Goal: Task Accomplishment & Management: Complete application form

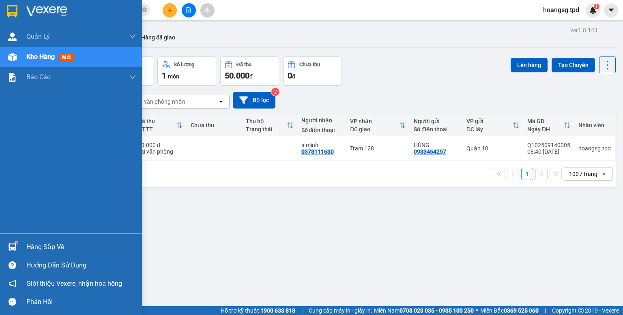
click at [10, 241] on div at bounding box center [12, 246] width 14 height 14
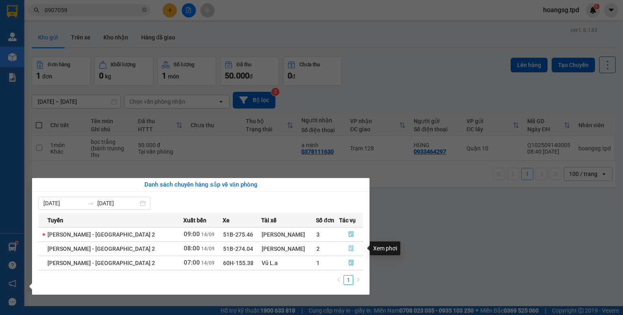
click at [349, 247] on icon "file-done" at bounding box center [352, 248] width 6 height 6
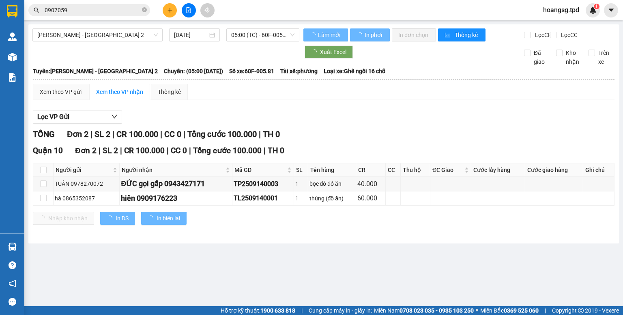
click at [276, 261] on main "[PERSON_NAME] - [GEOGRAPHIC_DATA] 2 [DATE] 05:00 (TC) - 60F-005.81 Làm mới In p…" at bounding box center [311, 153] width 623 height 306
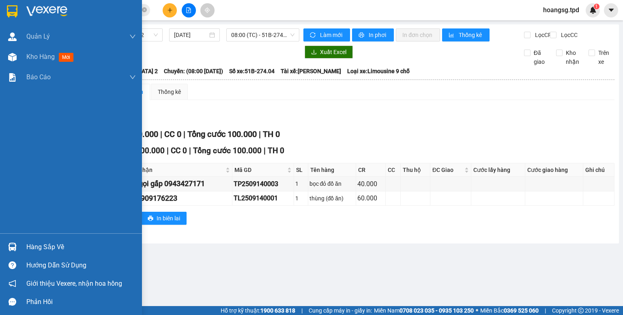
click at [13, 245] on img at bounding box center [12, 246] width 9 height 9
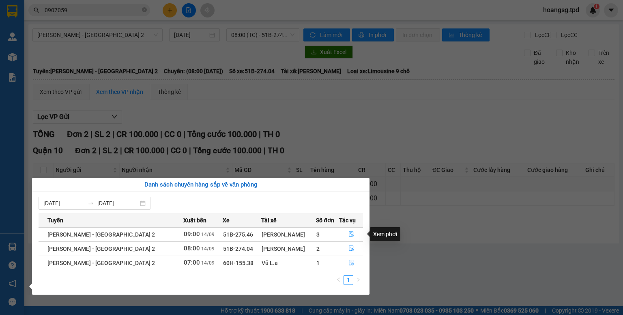
click at [349, 232] on icon "file-done" at bounding box center [352, 234] width 6 height 6
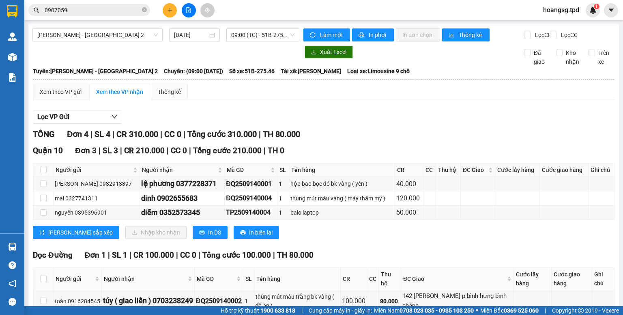
click at [158, 15] on div at bounding box center [188, 10] width 61 height 14
click at [165, 10] on button at bounding box center [170, 10] width 14 height 14
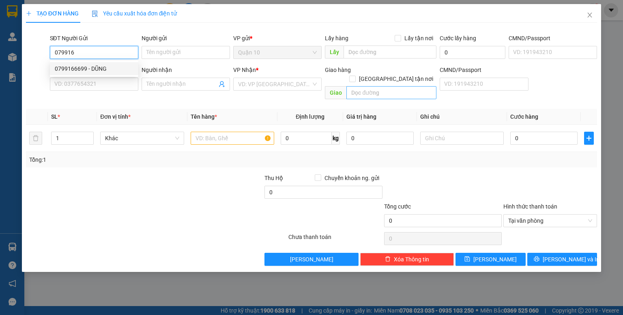
type input "0799166699"
type input "DŨNG"
type input "0355017828"
type input "HÙNG"
type input "0799166699"
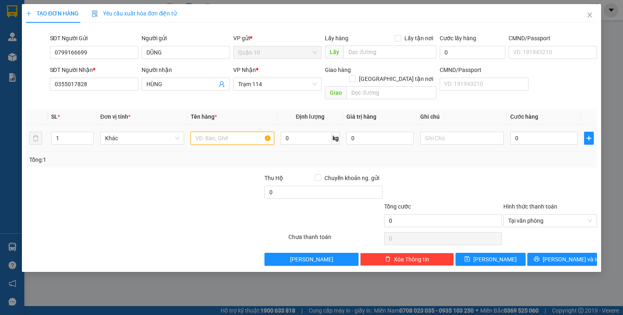
click at [233, 132] on input "text" at bounding box center [233, 137] width 84 height 13
type input "thùng giấy (bánh trung thu"
type input "500.000"
type input "5"
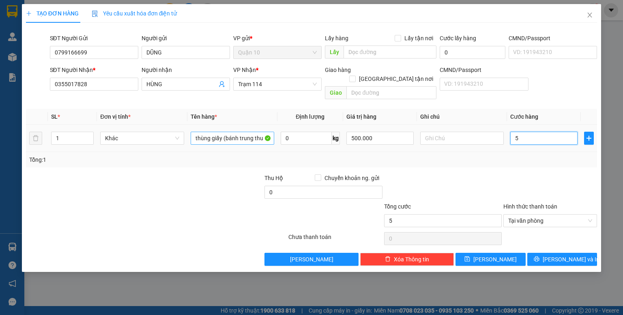
type input "50"
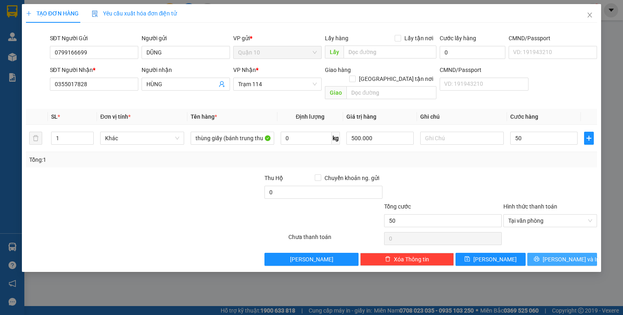
type input "50.000"
click at [579, 253] on button "[PERSON_NAME] và In" at bounding box center [563, 258] width 70 height 13
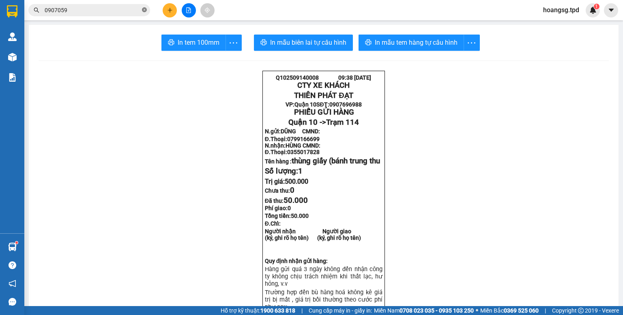
click at [144, 10] on icon "close-circle" at bounding box center [144, 9] width 5 height 5
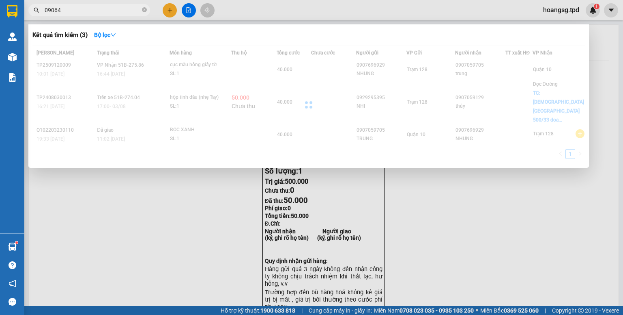
type input "090640"
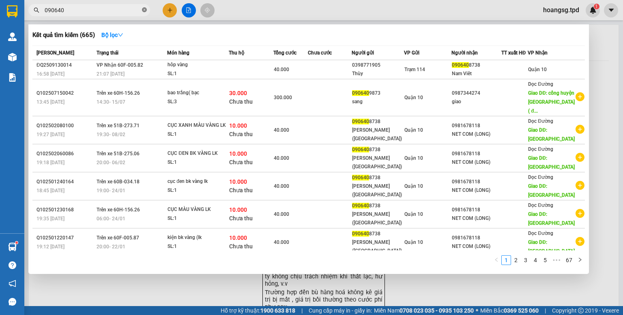
click at [146, 11] on icon "close-circle" at bounding box center [144, 9] width 5 height 5
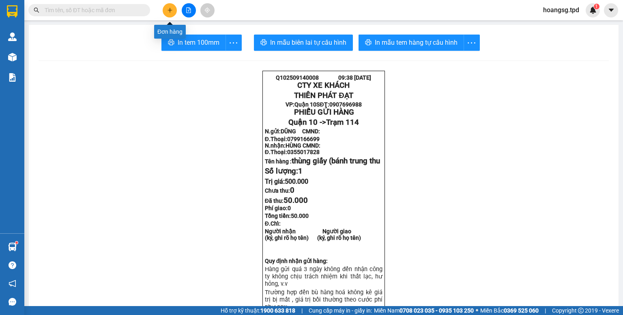
click at [167, 9] on icon "plus" at bounding box center [170, 10] width 6 height 6
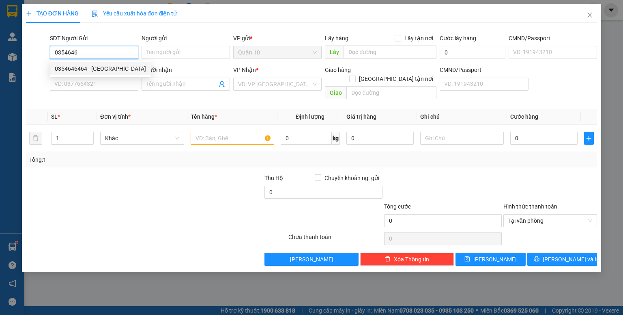
type input "0354646464"
type input "hàn"
type input "0868591424"
type input "ANH ĐỨC"
type input "trà cổ trảng bom"
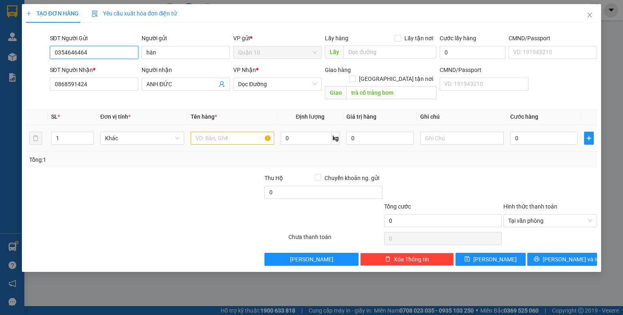
type input "0354646464"
click at [260, 135] on input "text" at bounding box center [233, 137] width 84 height 13
type input "cục bk vàng (lk"
type input "500.000"
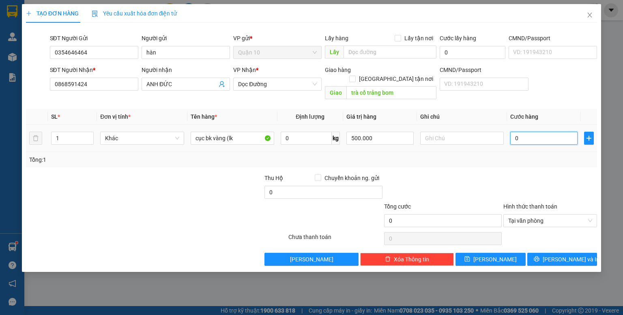
type input "4"
type input "40"
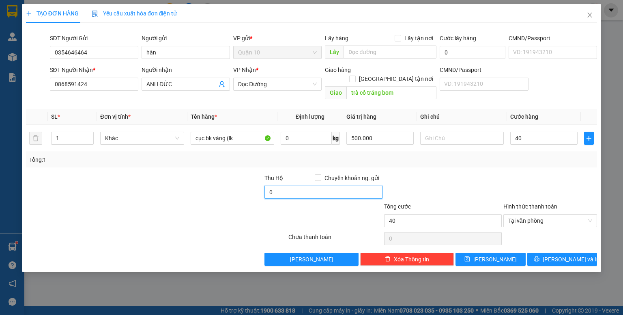
type input "40.000"
click at [292, 189] on input "0" at bounding box center [324, 191] width 118 height 13
type input "20.000"
click at [463, 155] on div "Tổng: 1" at bounding box center [311, 159] width 565 height 9
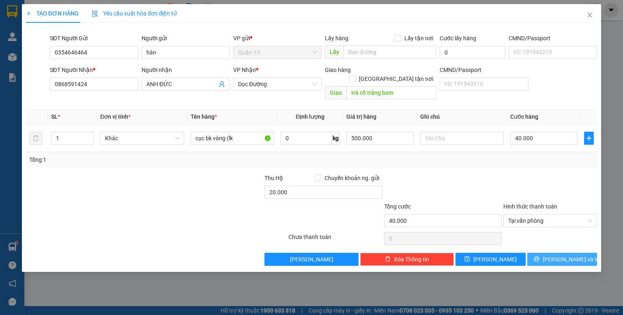
click at [564, 254] on span "[PERSON_NAME] và In" at bounding box center [571, 258] width 57 height 9
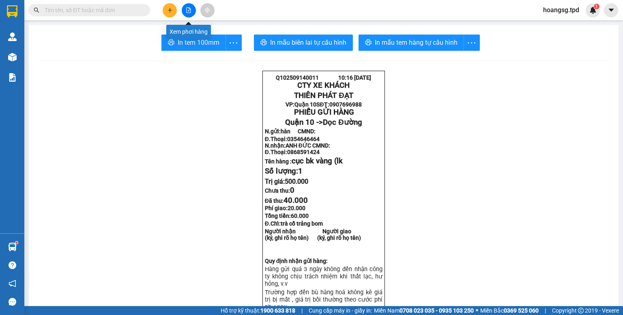
click at [192, 8] on button at bounding box center [189, 10] width 14 height 14
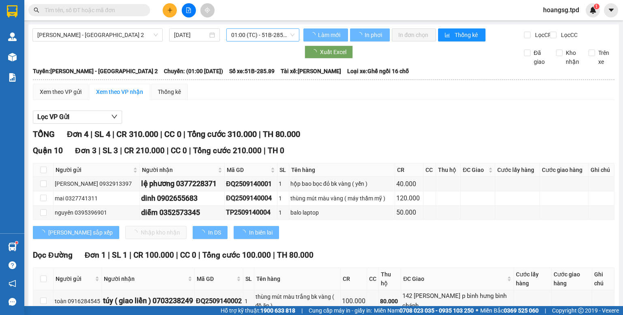
click at [268, 34] on span "01:00 (TC) - 51B-285.89" at bounding box center [263, 35] width 64 height 12
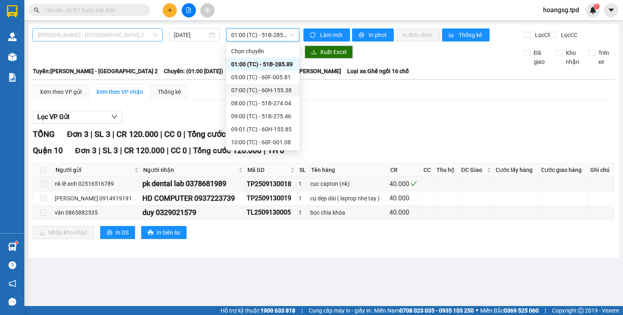
click at [102, 39] on span "[PERSON_NAME] - [GEOGRAPHIC_DATA] 2" at bounding box center [97, 35] width 121 height 12
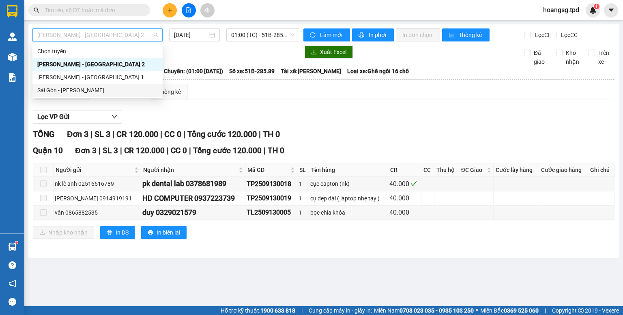
click at [94, 88] on div "Sài Gòn - [PERSON_NAME]" at bounding box center [97, 90] width 121 height 9
type input "[DATE]"
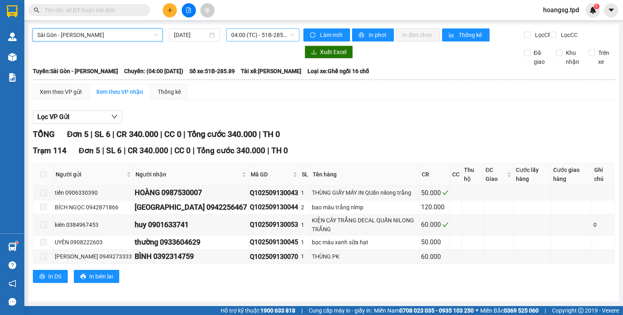
click at [284, 35] on span "04:00 (TC) - 51B-285.89" at bounding box center [263, 35] width 64 height 12
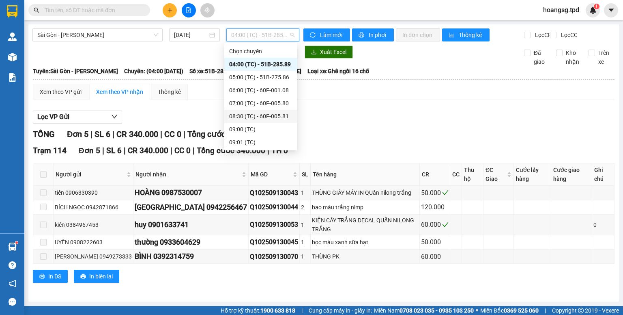
click at [269, 118] on div "08:30 (TC) - 60F-005.81" at bounding box center [260, 116] width 63 height 9
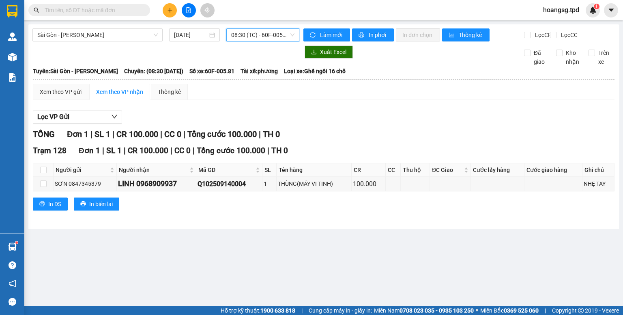
click at [282, 38] on span "08:30 (TC) - 60F-005.81" at bounding box center [263, 35] width 64 height 12
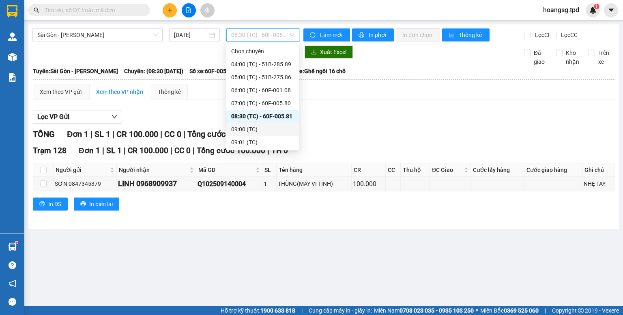
scroll to position [26, 0]
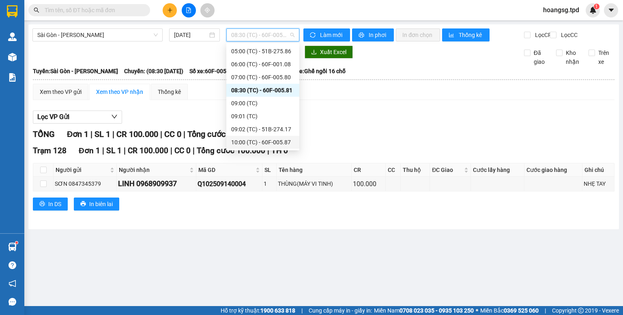
click at [275, 141] on div "10:00 (TC) - 60F-005.87" at bounding box center [262, 142] width 63 height 9
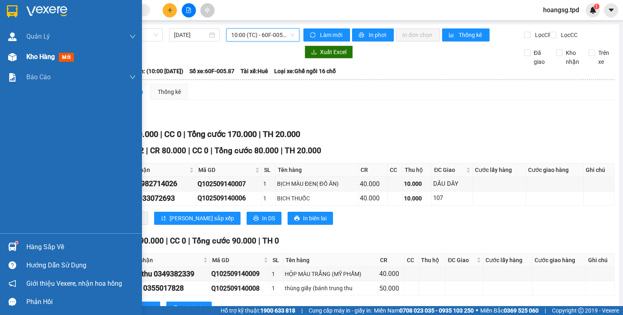
click at [42, 53] on span "Kho hàng" at bounding box center [40, 57] width 28 height 8
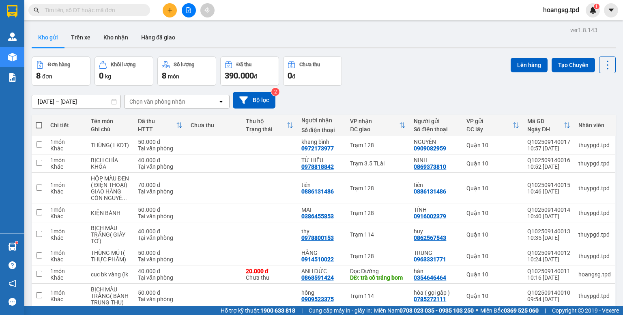
click at [170, 9] on icon "plus" at bounding box center [170, 10] width 6 height 6
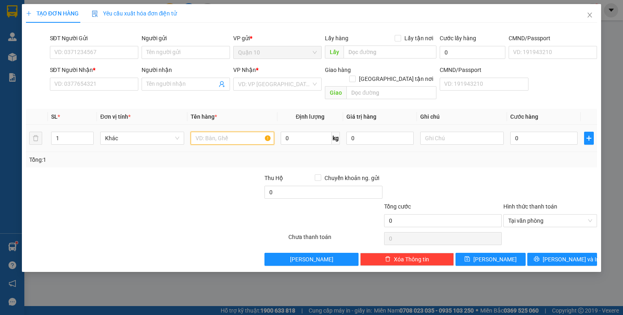
click at [221, 132] on input "text" at bounding box center [233, 137] width 84 height 13
type input "bọc ms"
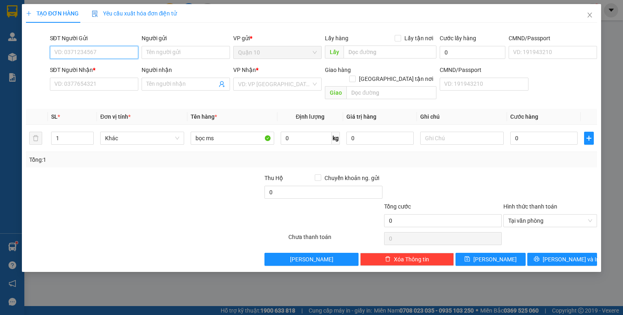
click at [81, 47] on input "SĐT Người Gửi" at bounding box center [94, 52] width 88 height 13
type input "0786345666"
type input "THÀNH"
type input "0856739101"
type input "HÓA"
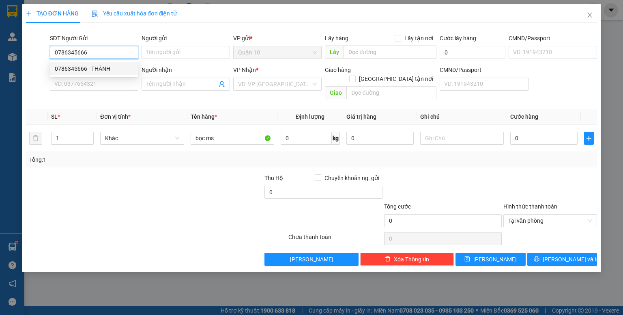
type input "130"
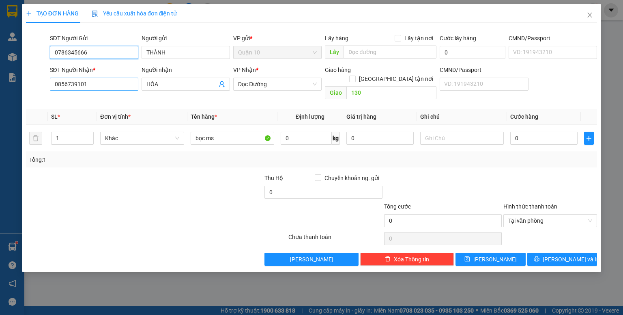
type input "0786345666"
click at [99, 82] on input "0856739101" at bounding box center [94, 84] width 88 height 13
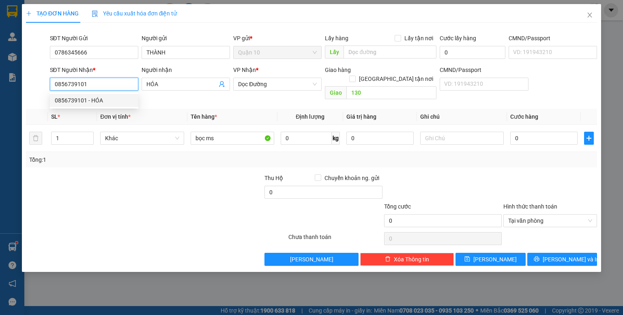
drag, startPoint x: 99, startPoint y: 82, endPoint x: 0, endPoint y: 93, distance: 100.0
click at [0, 88] on div "TẠO ĐƠN HÀNG Yêu cầu xuất hóa đơn điện tử Transit Pickup Surcharge Ids Transit …" at bounding box center [311, 157] width 623 height 315
type input "0364071990"
type input "HÙNG"
type input "0364071990"
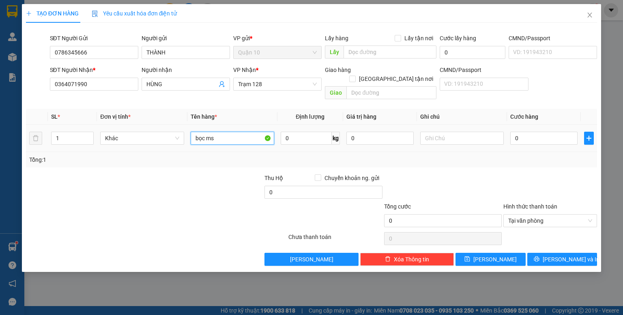
click at [232, 131] on input "bọc ms" at bounding box center [233, 137] width 84 height 13
type input "bọc màu đỏ (bánh trung thu"
click at [386, 131] on input "0" at bounding box center [380, 137] width 67 height 13
type input "500.000"
type input "5"
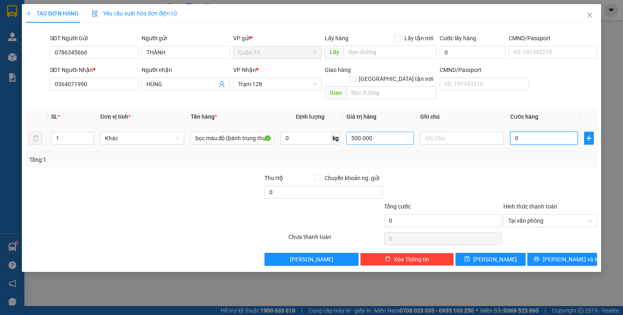
type input "5"
type input "50"
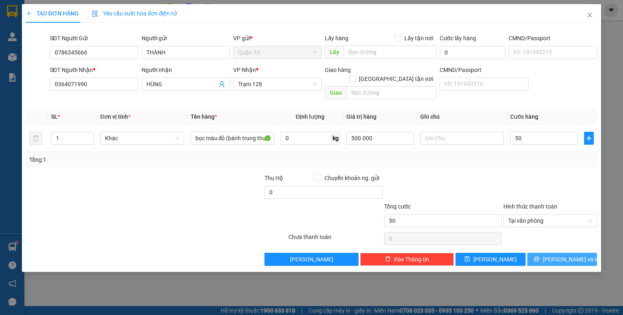
type input "50.000"
click at [539, 256] on icon "printer" at bounding box center [536, 258] width 5 height 5
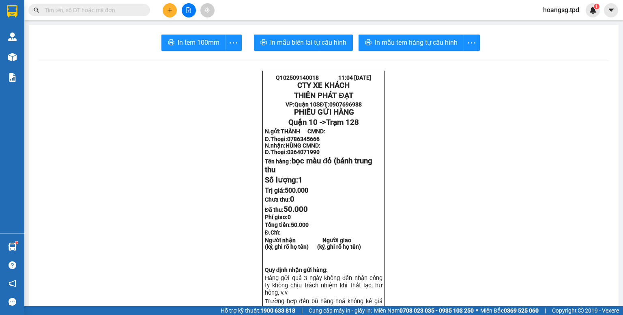
click at [172, 1] on div "Kết quả tìm kiếm ( 665 ) Bộ lọc Mã ĐH Trạng thái Món hàng Thu hộ Tổng cước Chưa…" at bounding box center [311, 10] width 623 height 20
click at [173, 8] on button at bounding box center [170, 10] width 14 height 14
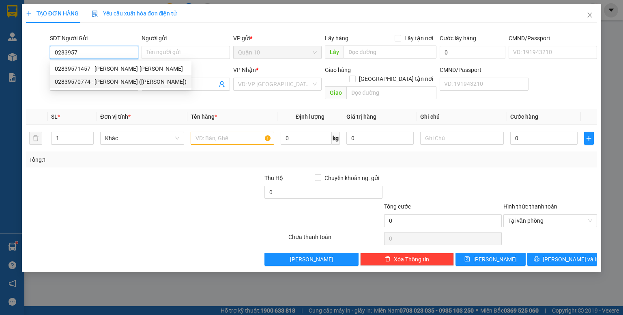
click at [153, 80] on div "02839570774 - [PERSON_NAME] ([PERSON_NAME])" at bounding box center [121, 81] width 132 height 9
type input "02839570774"
type input "hòa gia ([PERSON_NAME])"
type input "079073016335"
type input "0971208634"
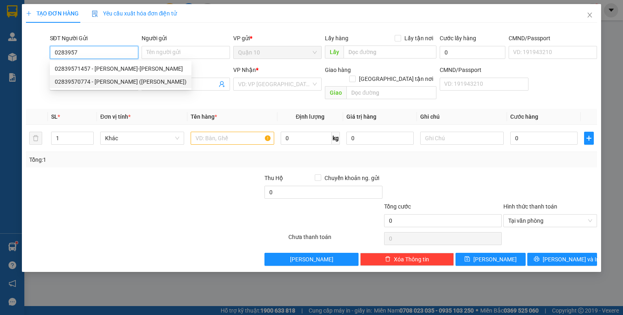
type input "MK ĐBP ([PERSON_NAME] )"
type input "PHÚ CƯỜNG"
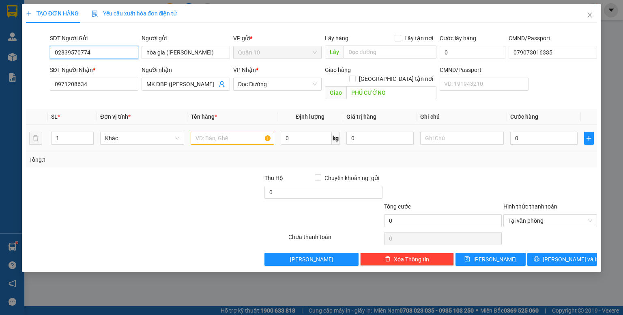
type input "02839570774"
click at [249, 136] on div at bounding box center [233, 138] width 84 height 16
click at [248, 131] on input "text" at bounding box center [233, 137] width 84 height 13
type input "g"
type input "hộp màu trắng (mkl"
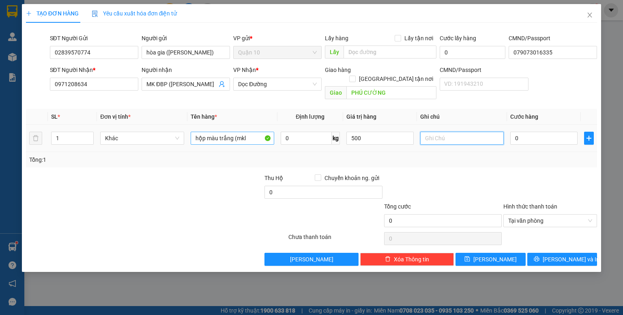
type input "500.000"
type input "4"
type input "40"
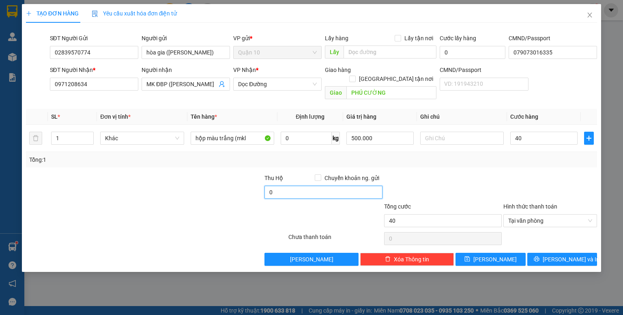
type input "40.000"
click at [269, 185] on input "0" at bounding box center [324, 191] width 118 height 13
type input "10.000"
click at [471, 174] on div at bounding box center [442, 187] width 119 height 28
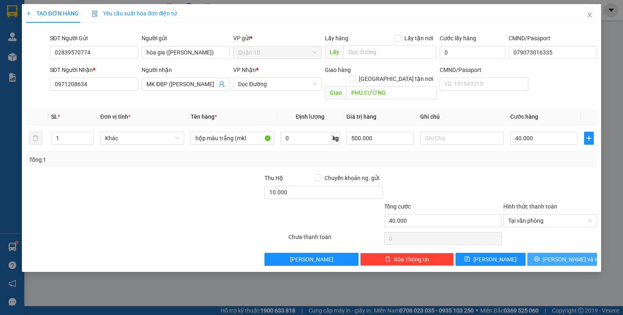
click at [549, 252] on button "[PERSON_NAME] và In" at bounding box center [563, 258] width 70 height 13
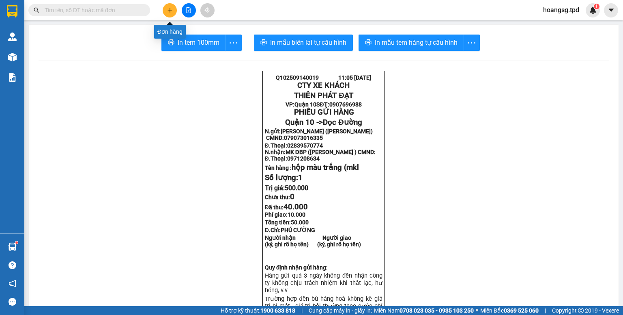
click at [168, 6] on button at bounding box center [170, 10] width 14 height 14
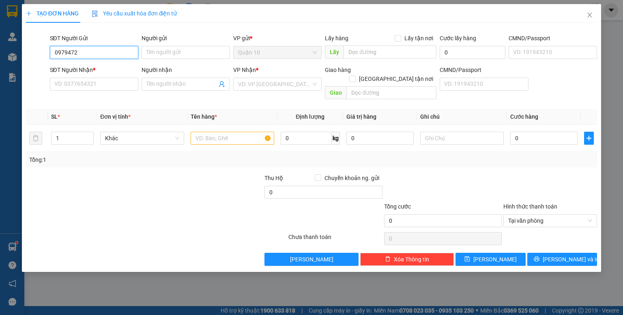
click at [89, 51] on input "0979472" at bounding box center [94, 52] width 88 height 13
click at [109, 68] on div "0979472714 - bình" at bounding box center [94, 68] width 79 height 9
type input "0979472714"
type input "bình"
type input "0934028876"
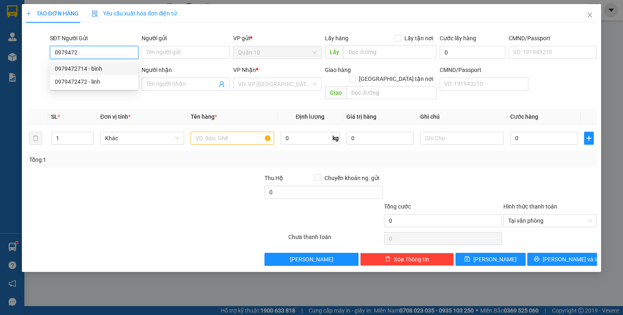
type input "linh"
type input "0979472714"
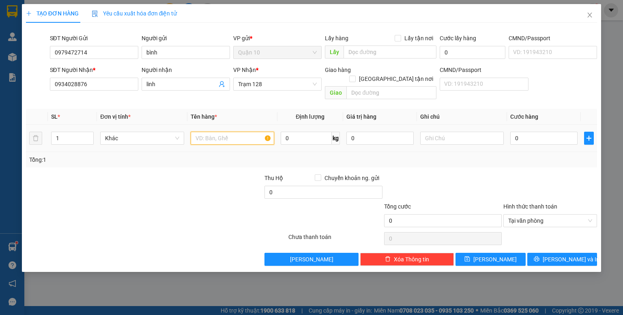
click at [229, 131] on input "text" at bounding box center [233, 137] width 84 height 13
type input "bọc màu đỏ (laptop"
click at [542, 134] on input "0" at bounding box center [544, 137] width 67 height 13
type input "5"
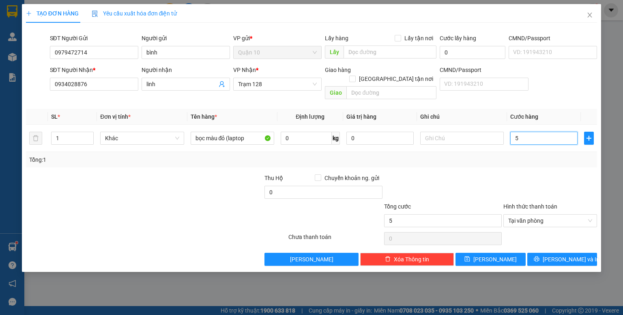
type input "50"
type input "50.000"
click at [388, 131] on input "0" at bounding box center [380, 137] width 67 height 13
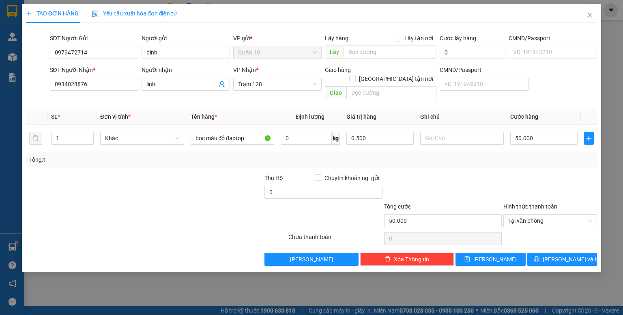
type input "500.000"
click at [471, 177] on div at bounding box center [442, 187] width 119 height 28
click at [544, 252] on button "[PERSON_NAME] và In" at bounding box center [563, 258] width 70 height 13
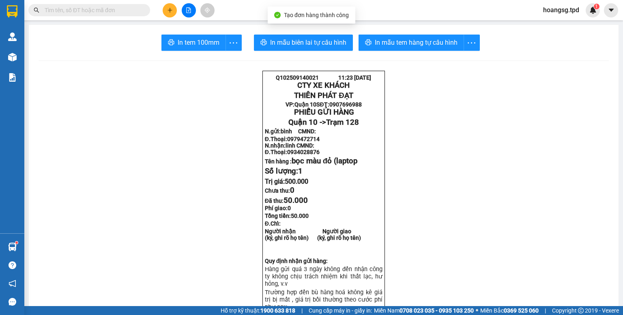
click at [94, 11] on input "text" at bounding box center [93, 10] width 96 height 9
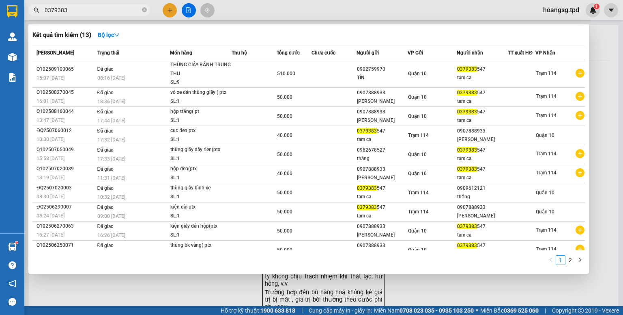
type input "03793835"
click at [145, 12] on icon "close-circle" at bounding box center [144, 9] width 5 height 5
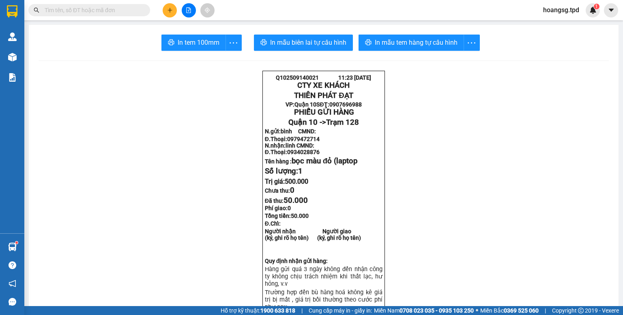
click at [169, 5] on button at bounding box center [170, 10] width 14 height 14
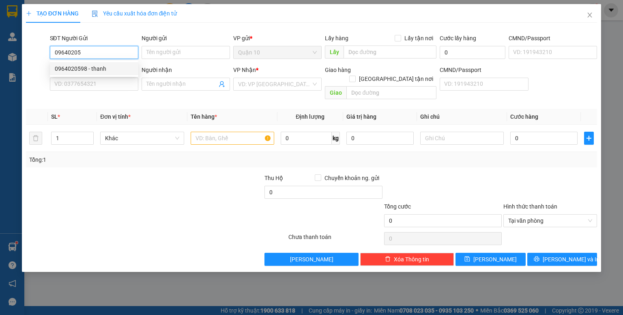
type input "0964020598"
type input "thanh"
type input "0377454736"
type input "thày phương"
type input "0964020598"
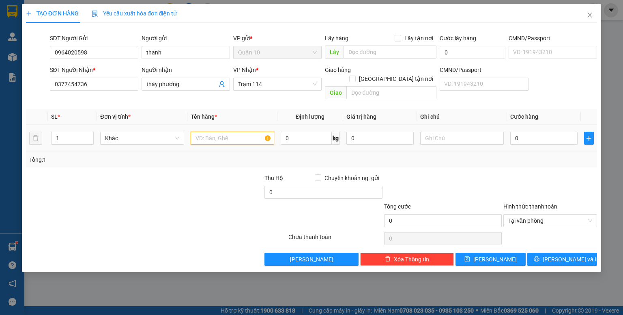
click at [235, 131] on input "text" at bounding box center [233, 137] width 84 height 13
type input "thùng xốp (hải sản"
click at [402, 132] on input "0" at bounding box center [380, 137] width 67 height 13
type input "1.000.000"
click at [519, 131] on input "0" at bounding box center [544, 137] width 67 height 13
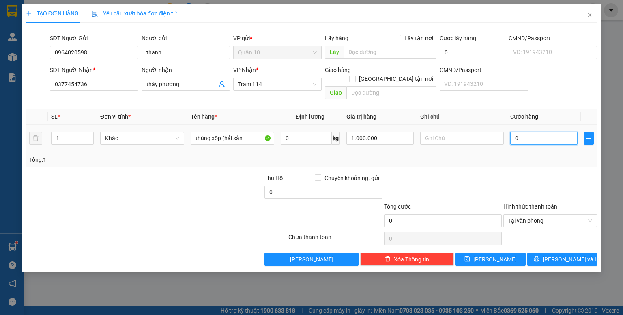
type input "7"
type input "70"
type input "70.000"
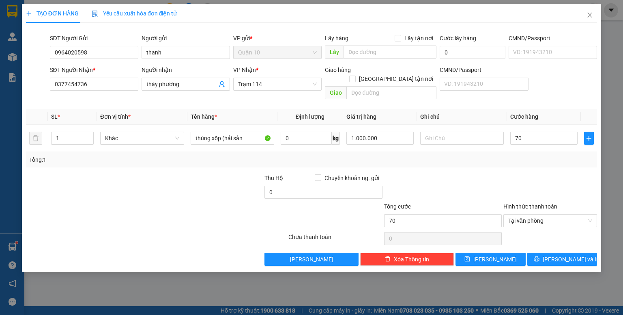
type input "70.000"
click at [508, 164] on div "Transit Pickup Surcharge Ids Transit Deliver Surcharge Ids Transit Deliver Surc…" at bounding box center [311, 147] width 571 height 236
click at [539, 256] on icon "printer" at bounding box center [536, 258] width 5 height 5
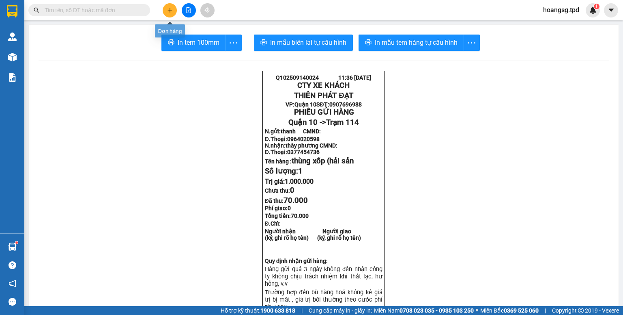
click at [170, 4] on button at bounding box center [170, 10] width 14 height 14
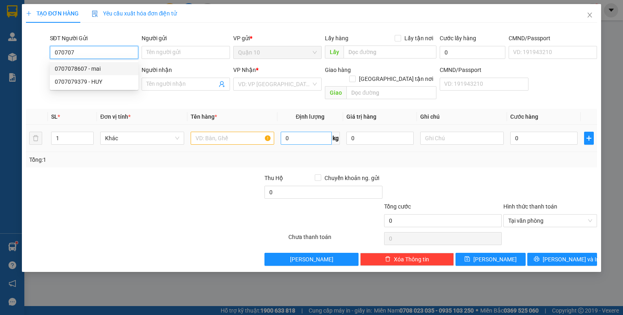
type input "0707078607"
type input "mai"
type input "0966114266"
type input "HUY TÔ"
type input "[PERSON_NAME]"
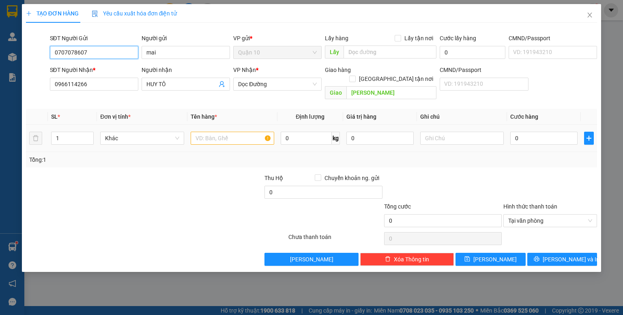
type input "0707078607"
click at [232, 133] on input "text" at bounding box center [233, 137] width 84 height 13
type input "cục bk vàng (lk"
click at [526, 134] on input "0" at bounding box center [544, 137] width 67 height 13
type input "5"
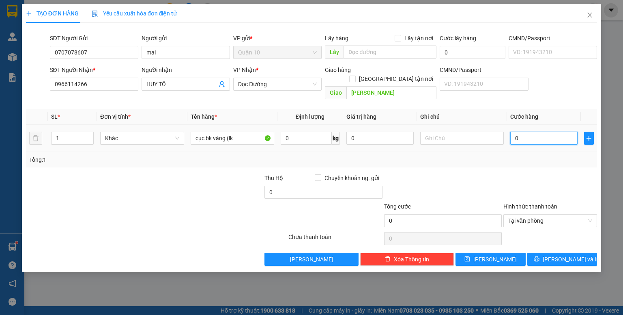
type input "5"
type input "50"
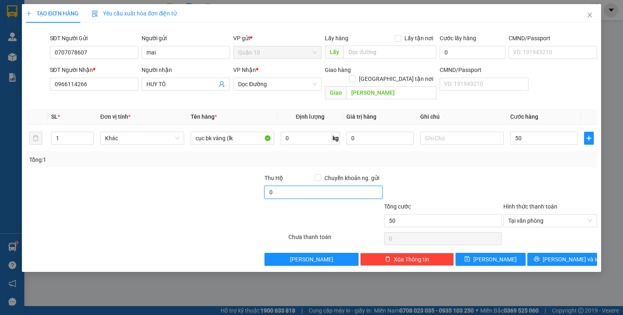
type input "50.000"
click at [296, 185] on input "0" at bounding box center [324, 191] width 118 height 13
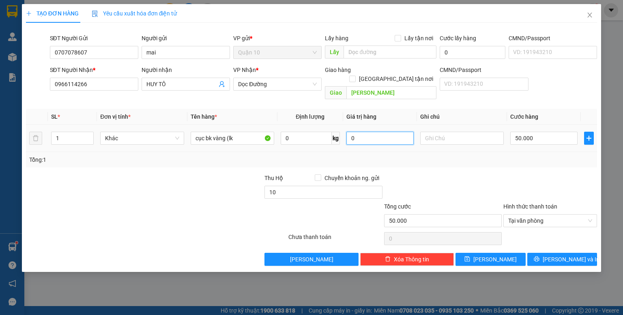
type input "10.000"
click at [380, 133] on input "0" at bounding box center [380, 137] width 67 height 13
type input "500.000"
drag, startPoint x: 446, startPoint y: 174, endPoint x: 517, endPoint y: 182, distance: 71.5
click at [446, 174] on div at bounding box center [442, 187] width 119 height 28
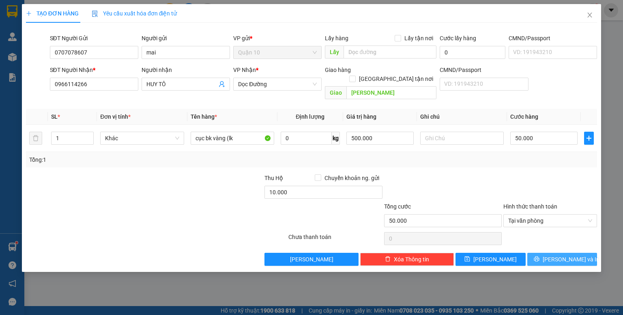
click at [561, 254] on span "[PERSON_NAME] và In" at bounding box center [571, 258] width 57 height 9
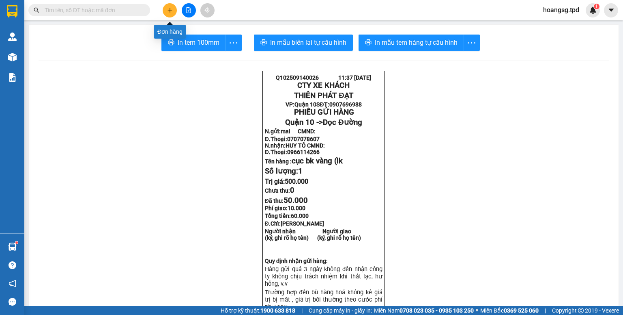
click at [171, 10] on icon "plus" at bounding box center [170, 10] width 6 height 6
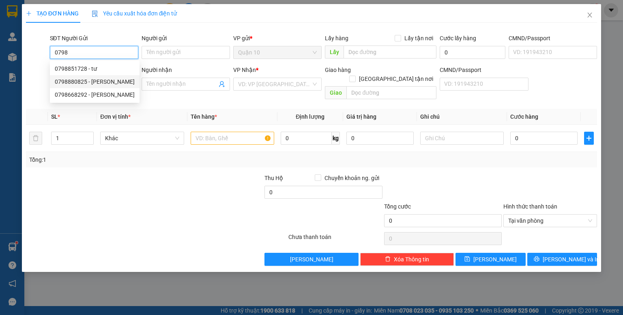
click at [123, 82] on div "0798880825 - [PERSON_NAME]" at bounding box center [95, 81] width 80 height 9
type input "0798880825"
type input "[PERSON_NAME]"
type input "0336447233"
type input "BẢO"
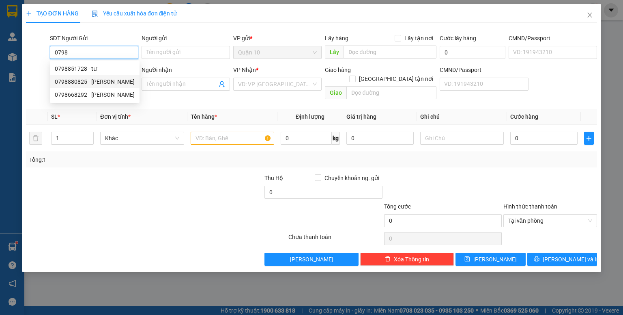
type input "KM 112"
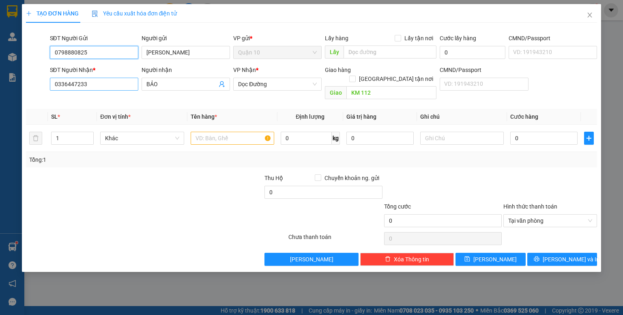
type input "0798880825"
drag, startPoint x: 116, startPoint y: 86, endPoint x: 0, endPoint y: 113, distance: 118.8
click at [0, 114] on div "TẠO ĐƠN HÀNG Yêu cầu xuất hóa đơn điện tử Transit Pickup Surcharge Ids Transit …" at bounding box center [311, 157] width 623 height 315
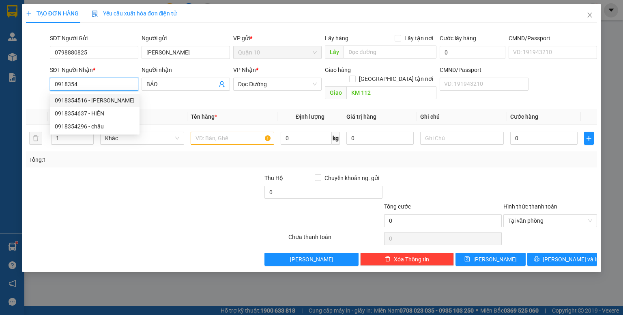
type input "0918354516"
type input "[PERSON_NAME]"
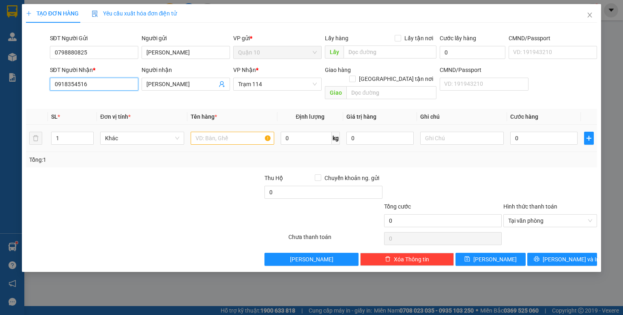
type input "0918354516"
click at [237, 132] on input "text" at bounding box center [233, 137] width 84 height 13
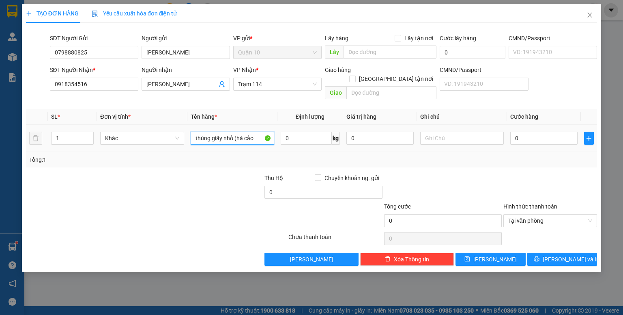
type input "thùng giấy nhỏ (há cảo"
type input "500.000"
type input "5"
type input "50"
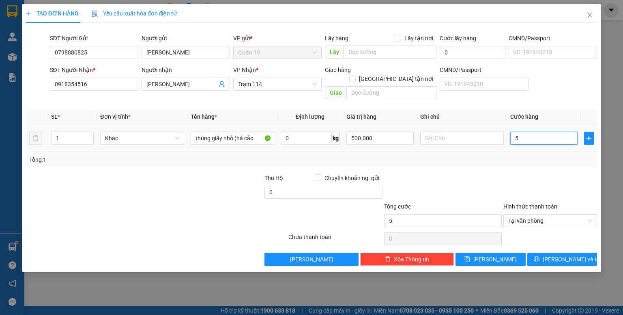
type input "50"
type input "50.000"
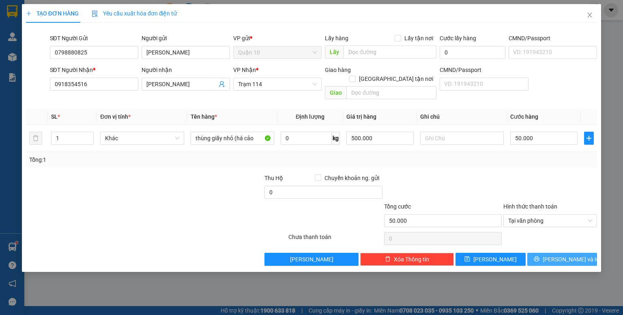
click at [540, 256] on icon "printer" at bounding box center [537, 259] width 6 height 6
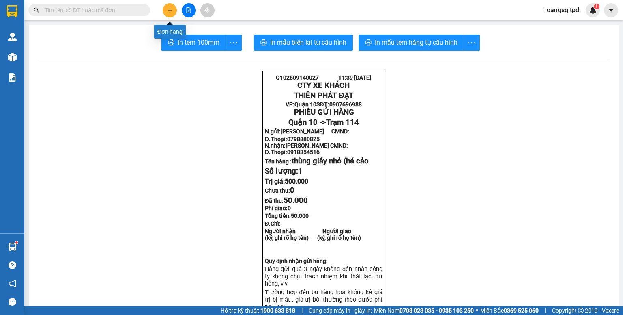
click at [167, 10] on icon "plus" at bounding box center [170, 10] width 6 height 6
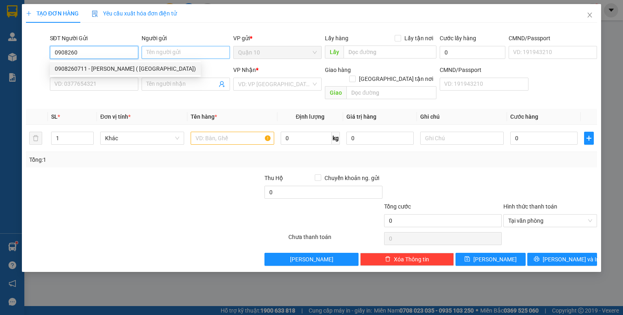
type input "0908260711"
type input "[PERSON_NAME] ( [PERSON_NAME])"
type input "079053011916"
type input "0919234687"
type input "oanh"
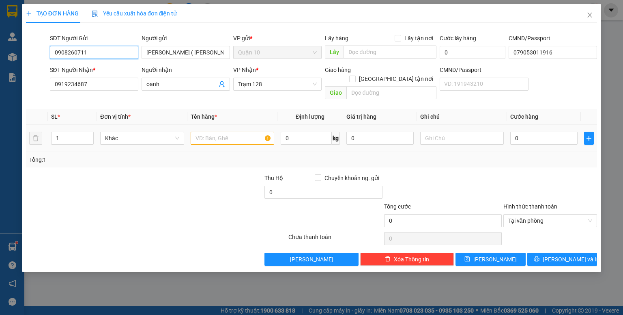
type input "0908260711"
click at [218, 131] on input "text" at bounding box center [233, 137] width 84 height 13
type input "thùng xốp (mực"
click at [377, 131] on input "0" at bounding box center [380, 137] width 67 height 13
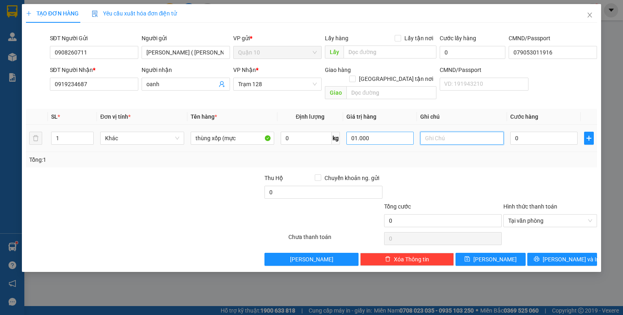
type input "1.000.000"
type input "6"
type input "60"
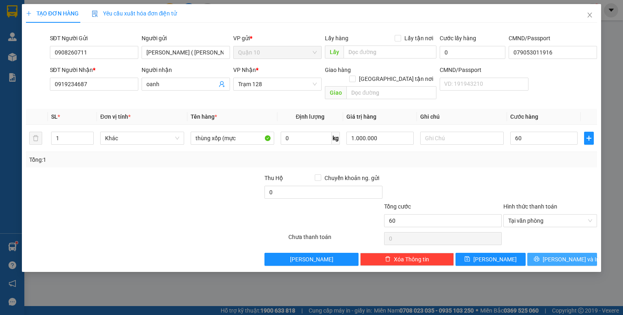
type input "60.000"
click at [564, 252] on button "[PERSON_NAME] và In" at bounding box center [563, 258] width 70 height 13
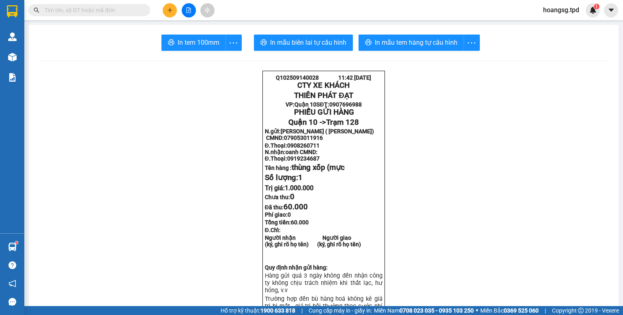
click at [99, 3] on div "Kết quả tìm kiếm ( 13 ) Bộ lọc Mã ĐH Trạng thái Món hàng Thu hộ Tổng cước Chưa …" at bounding box center [79, 10] width 158 height 14
click at [106, 11] on input "text" at bounding box center [93, 10] width 96 height 9
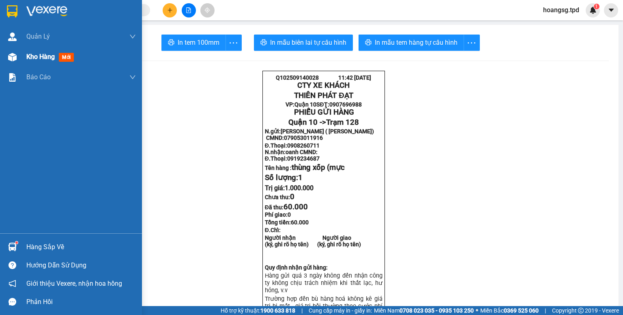
click at [61, 58] on span "mới" at bounding box center [66, 57] width 15 height 9
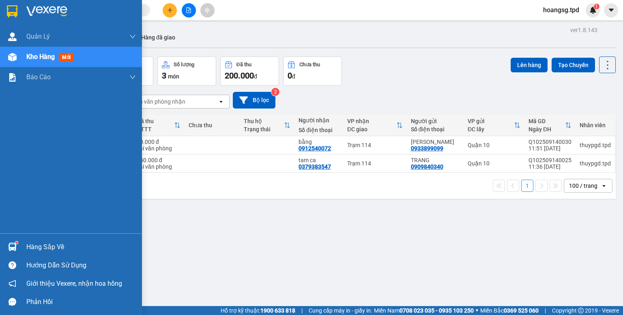
click at [26, 240] on div "Hàng sắp về" at bounding box center [71, 246] width 142 height 18
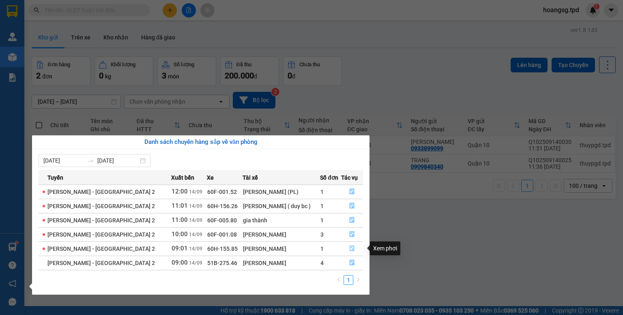
click at [353, 251] on icon "file-done" at bounding box center [352, 248] width 6 height 6
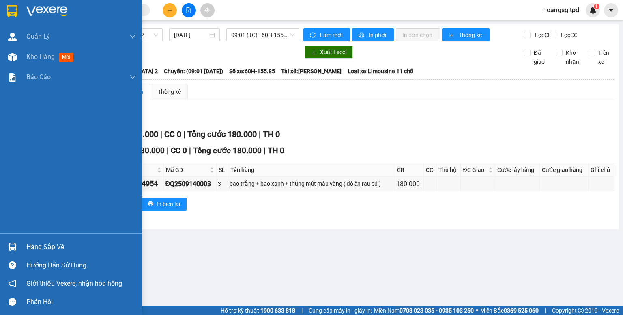
click at [9, 237] on div "Hàng sắp về Hướng dẫn sử dụng Giới thiệu Vexere, nhận hoa hồng Phản hồi" at bounding box center [71, 272] width 142 height 78
click at [18, 243] on div at bounding box center [12, 246] width 14 height 14
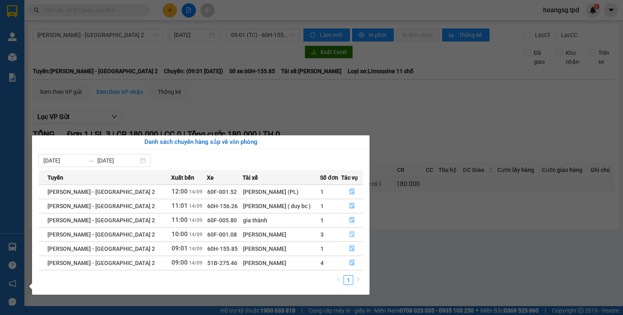
click at [354, 235] on button "button" at bounding box center [352, 234] width 21 height 13
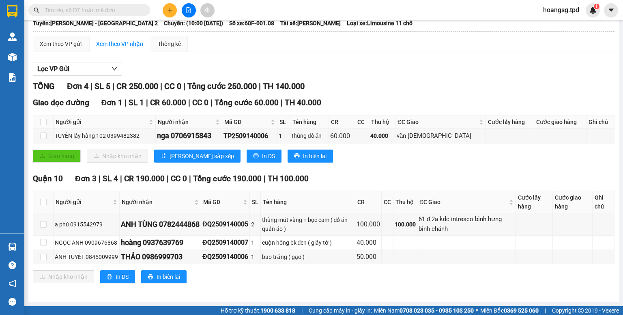
scroll to position [54, 0]
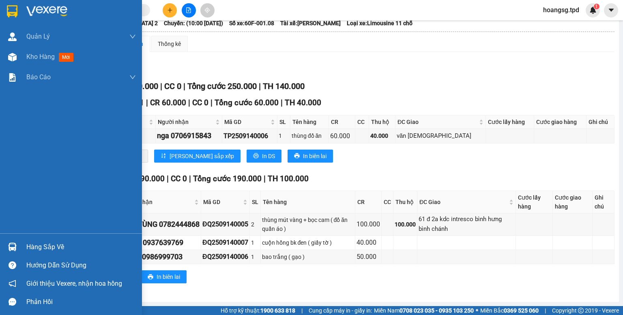
click at [52, 243] on div "Hàng sắp về" at bounding box center [81, 247] width 110 height 12
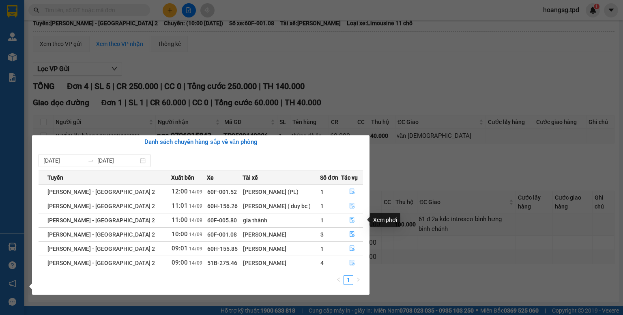
click at [349, 217] on icon "file-done" at bounding box center [352, 220] width 6 height 6
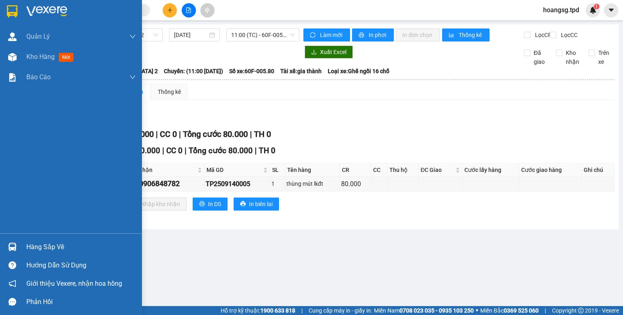
click at [0, 245] on div "Hàng sắp về" at bounding box center [71, 246] width 142 height 18
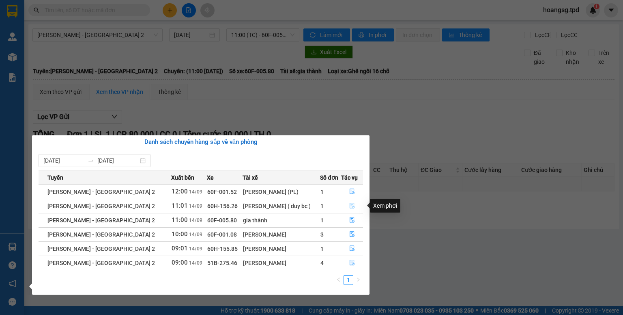
click at [344, 201] on button "button" at bounding box center [352, 205] width 21 height 13
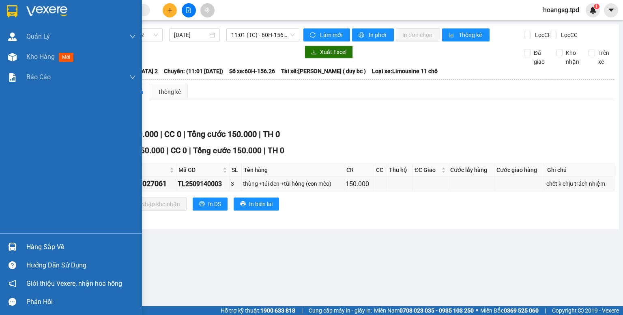
click at [15, 248] on img at bounding box center [12, 246] width 9 height 9
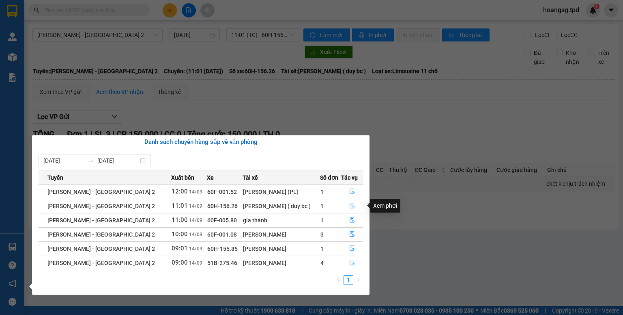
click at [351, 208] on icon "file-done" at bounding box center [352, 206] width 5 height 6
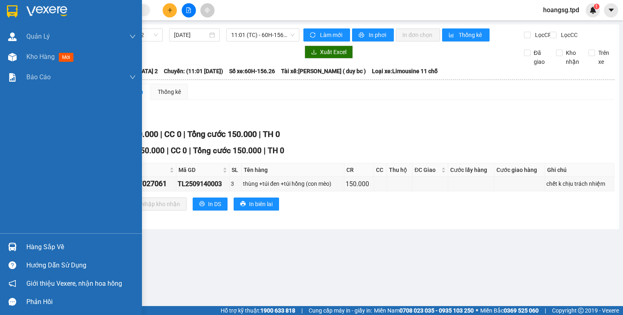
click at [14, 242] on img at bounding box center [12, 246] width 9 height 9
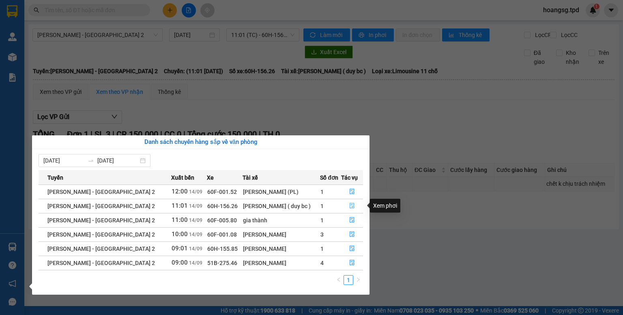
click at [350, 204] on icon "file-done" at bounding box center [352, 206] width 5 height 6
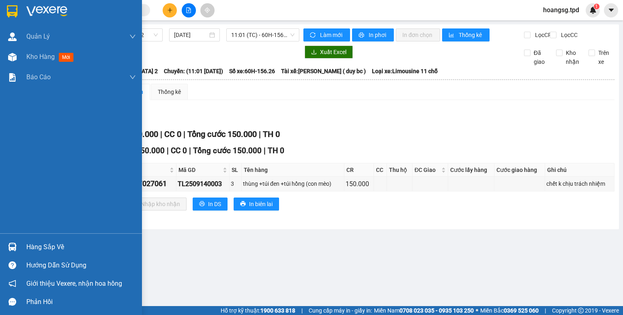
click at [17, 243] on div at bounding box center [12, 246] width 14 height 14
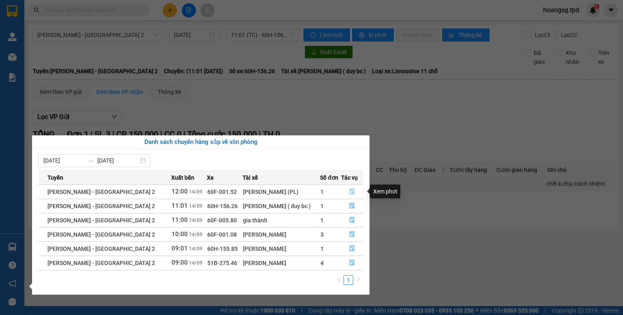
click at [350, 189] on icon "file-done" at bounding box center [352, 192] width 5 height 6
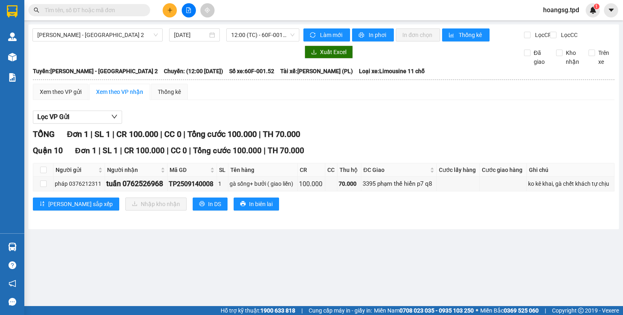
click at [72, 9] on input "text" at bounding box center [93, 10] width 96 height 9
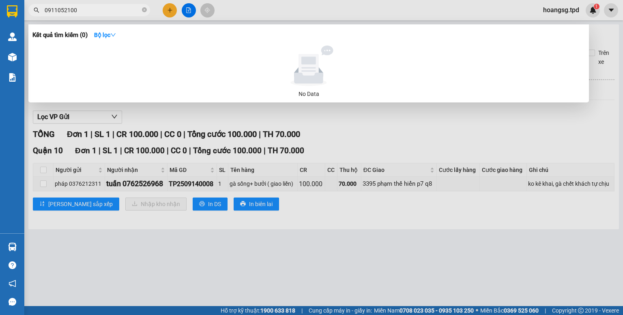
type input "0911052100"
click at [320, 180] on div at bounding box center [311, 157] width 623 height 315
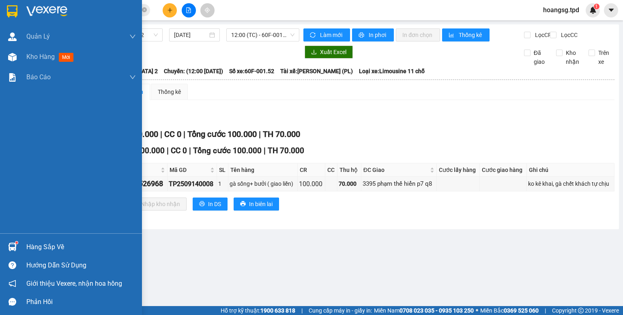
click at [37, 244] on div "Hàng sắp về" at bounding box center [81, 247] width 110 height 12
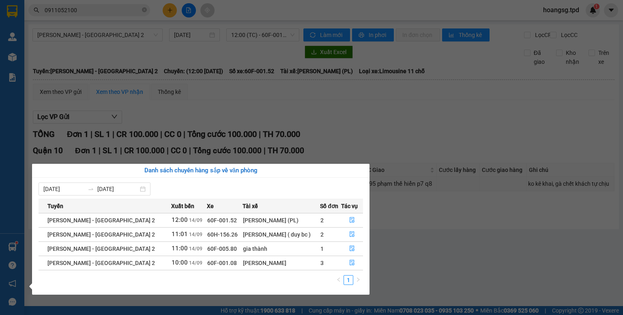
click at [194, 27] on section "Kết quả tìm kiếm ( 0 ) Bộ lọc No Data 0911052100 hoangsg.tpd 1 Quản Lý Quản lý …" at bounding box center [311, 157] width 623 height 315
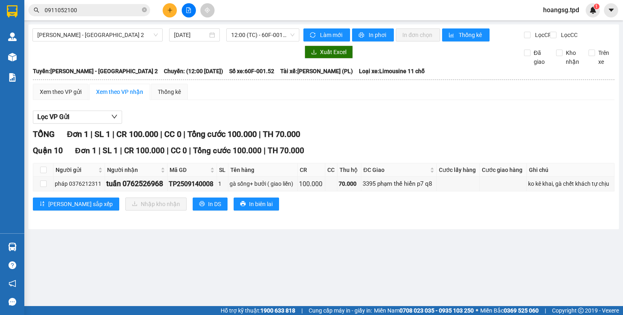
click at [248, 41] on div "[PERSON_NAME] - [GEOGRAPHIC_DATA] 2 [DATE] 12:00 (TC) - 60F-001.52" at bounding box center [165, 34] width 267 height 13
click at [252, 38] on span "12:00 (TC) - 60F-001.52" at bounding box center [263, 35] width 64 height 12
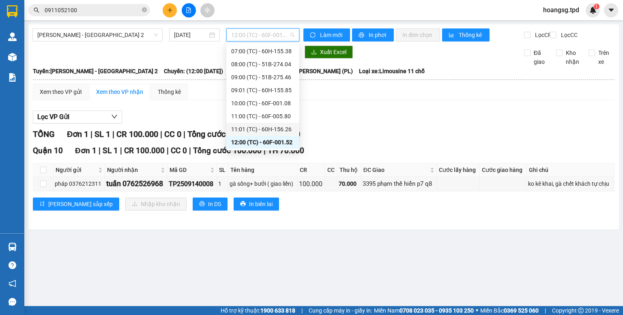
click at [286, 131] on div "11:01 (TC) - 60H-156.26" at bounding box center [262, 129] width 63 height 9
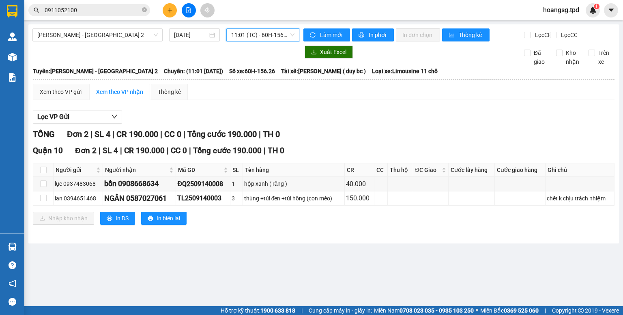
click at [287, 29] on span "11:01 (TC) - 60H-156.26" at bounding box center [263, 35] width 64 height 12
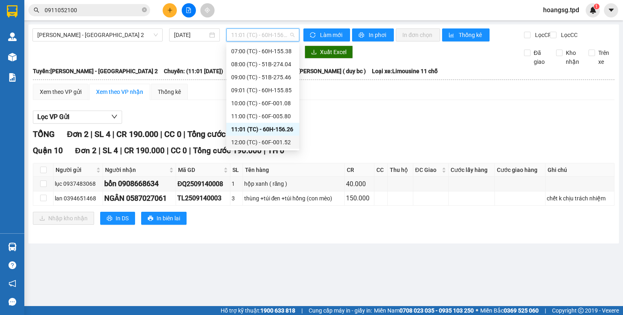
click at [266, 141] on div "12:00 (TC) - 60F-001.52" at bounding box center [262, 142] width 63 height 9
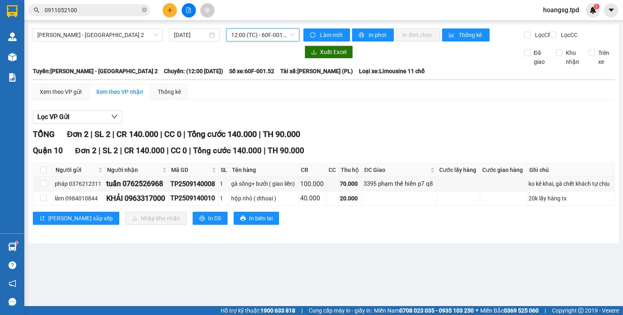
click at [271, 32] on span "12:00 (TC) - 60F-001.52" at bounding box center [263, 35] width 64 height 12
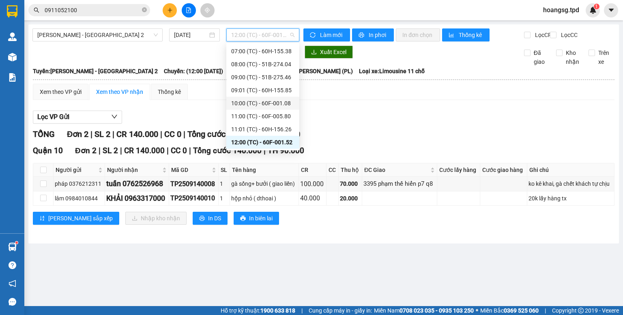
click at [286, 108] on div "10:00 (TC) - 60F-001.08" at bounding box center [262, 103] width 73 height 13
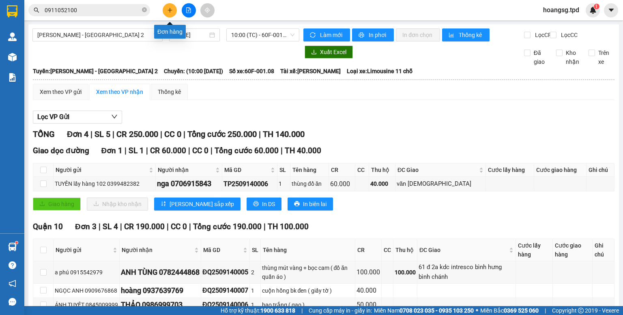
click at [174, 10] on button at bounding box center [170, 10] width 14 height 14
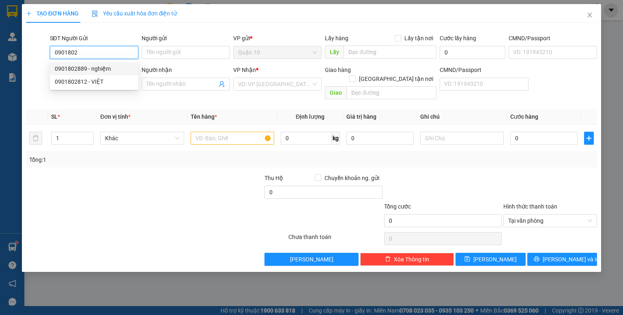
type input "0901802889"
type input "nghiệm"
type input "0943023298"
type input "TUYỀN"
type input "0901802889"
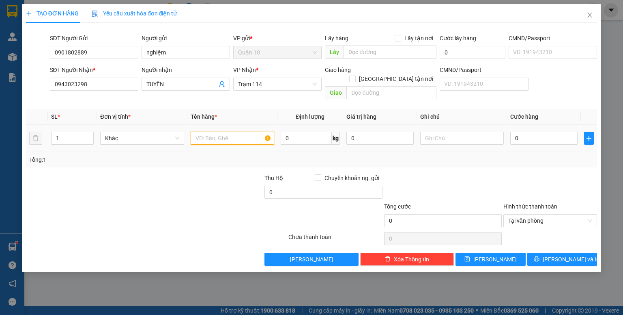
click at [218, 131] on input "text" at bounding box center [233, 137] width 84 height 13
type input "bao xanh (vải"
type input "200.000"
type input "5"
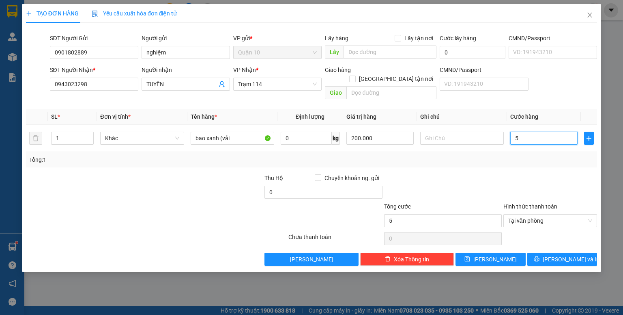
type input "50"
type input "50.000"
click at [565, 254] on span "[PERSON_NAME] và In" at bounding box center [571, 258] width 57 height 9
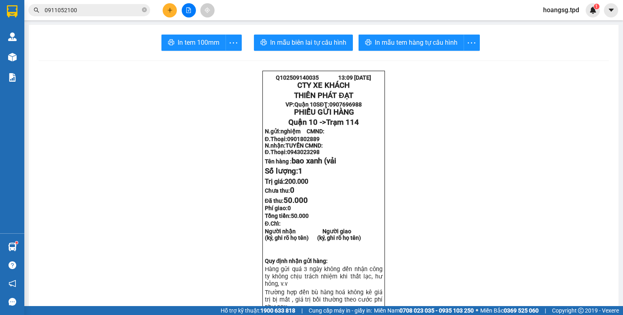
click at [175, 12] on button at bounding box center [170, 10] width 14 height 14
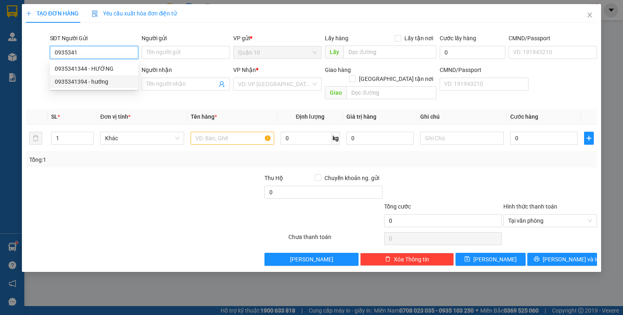
type input "0935341394"
type input "hướng"
type input "0966114266"
type input "HUY TÔ"
type input "[PERSON_NAME]"
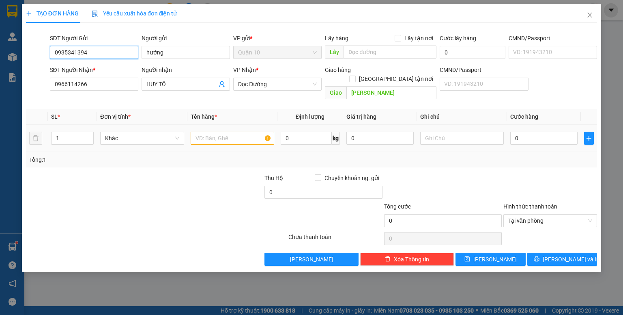
type input "0935341394"
click at [245, 131] on input "text" at bounding box center [233, 137] width 84 height 13
drag, startPoint x: 99, startPoint y: 82, endPoint x: 0, endPoint y: 101, distance: 100.8
click at [0, 110] on div "TẠO ĐƠN HÀNG Yêu cầu xuất hóa đơn điện tử Transit Pickup Surcharge Ids Transit …" at bounding box center [311, 157] width 623 height 315
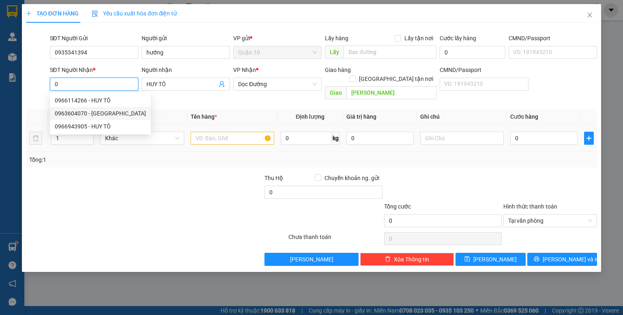
type input "0963604070"
type input "[PERSON_NAME]"
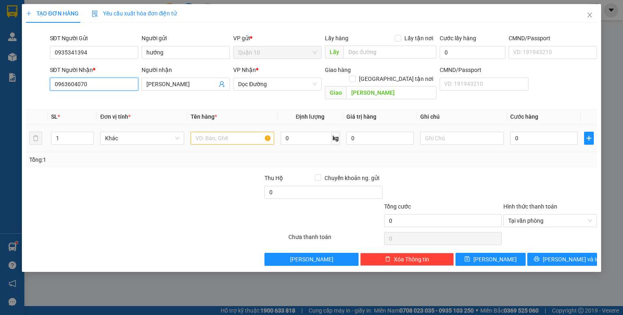
type input "0963604070"
click at [220, 131] on input "text" at bounding box center [233, 137] width 84 height 13
type input "cục bk vàng (lk"
type input "4"
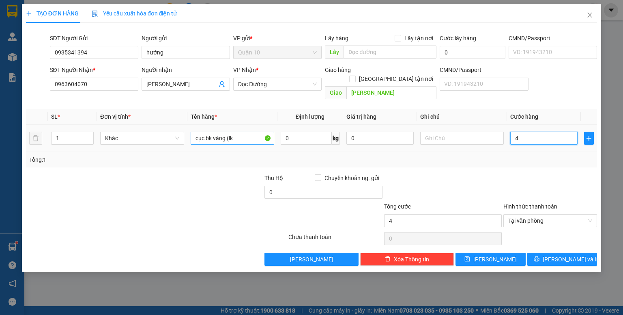
type input "40"
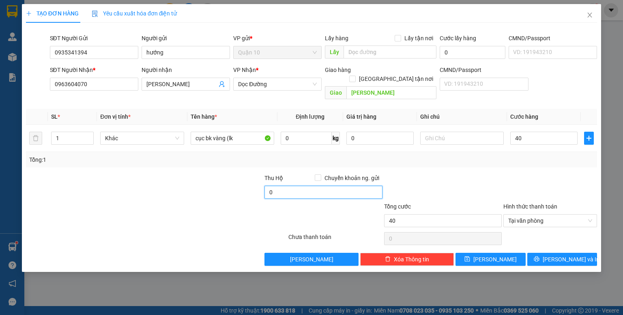
type input "40.000"
click at [343, 188] on input "0" at bounding box center [324, 191] width 118 height 13
type input "10.000"
click at [381, 155] on div "Tổng: 1" at bounding box center [311, 159] width 565 height 9
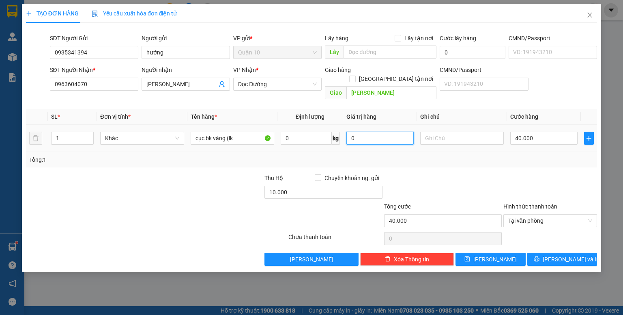
click at [378, 131] on input "0" at bounding box center [380, 137] width 67 height 13
type input "1.000.000"
click at [425, 155] on div "Tổng: 1" at bounding box center [311, 159] width 565 height 9
click at [558, 254] on span "[PERSON_NAME] và In" at bounding box center [571, 258] width 57 height 9
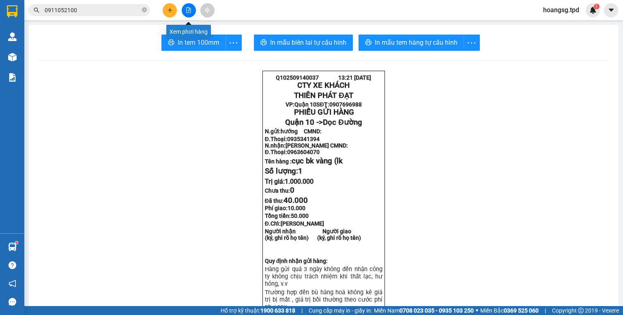
click at [192, 7] on button at bounding box center [189, 10] width 14 height 14
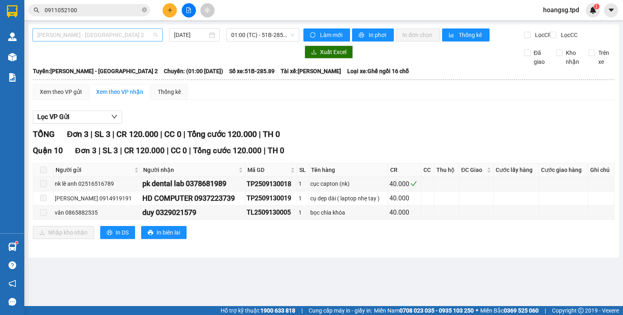
click at [104, 41] on div "[PERSON_NAME] - [GEOGRAPHIC_DATA] 2" at bounding box center [97, 34] width 130 height 13
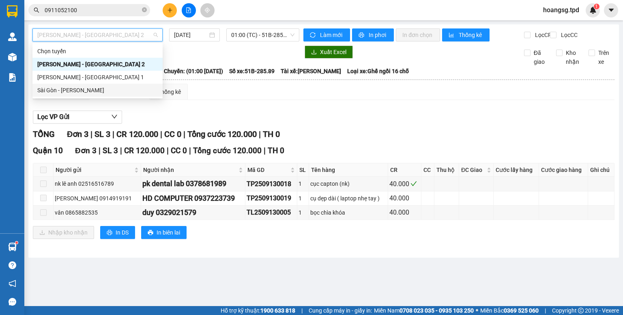
click at [90, 86] on div "Sài Gòn - [PERSON_NAME]" at bounding box center [97, 90] width 121 height 9
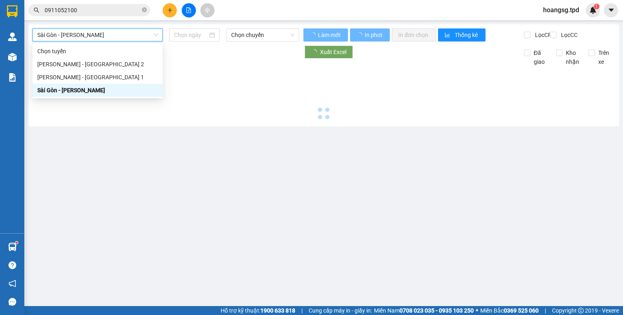
type input "[DATE]"
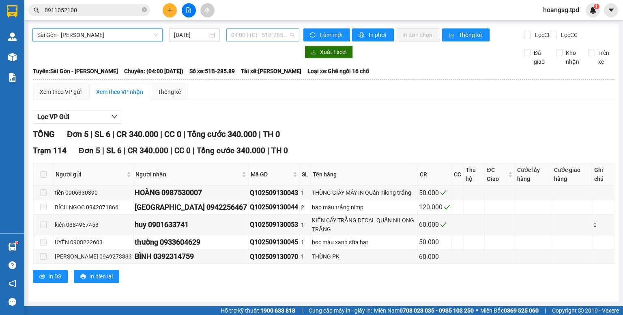
click at [263, 33] on span "04:00 (TC) - 51B-285.89" at bounding box center [263, 35] width 64 height 12
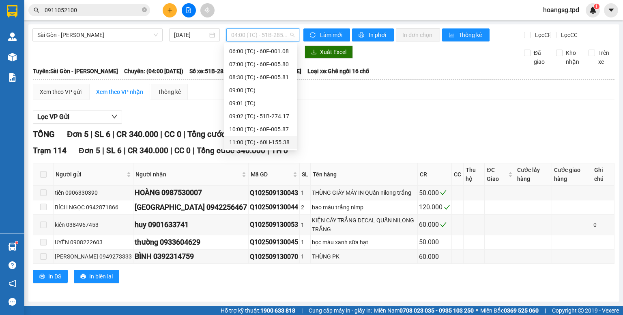
scroll to position [71, 0]
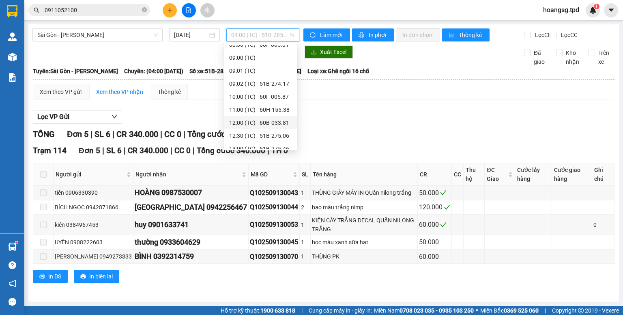
click at [276, 120] on div "12:00 (TC) - 60B-033.81" at bounding box center [260, 122] width 63 height 9
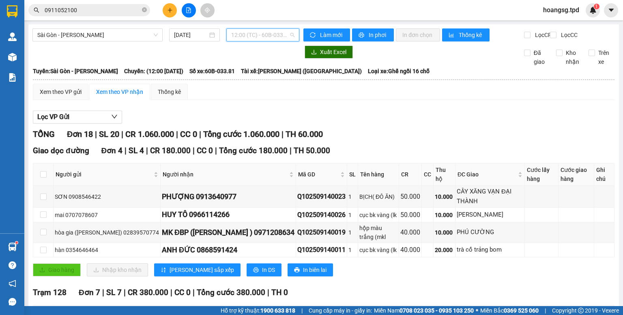
click at [278, 37] on span "12:00 (TC) - 60B-033.81" at bounding box center [263, 35] width 64 height 12
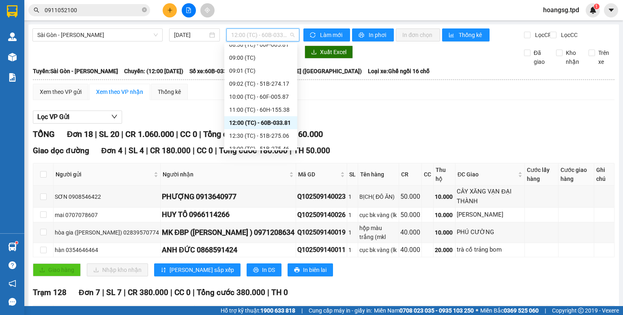
scroll to position [104, 0]
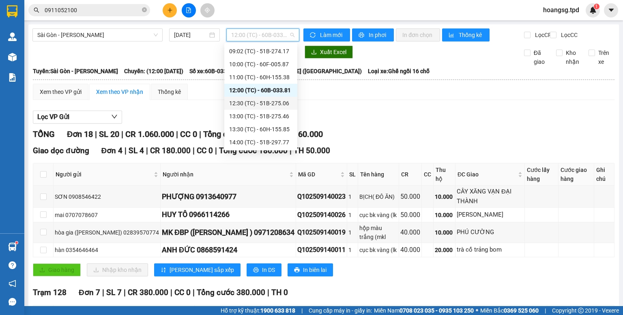
click at [267, 105] on div "12:30 (TC) - 51B-275.06" at bounding box center [260, 103] width 63 height 9
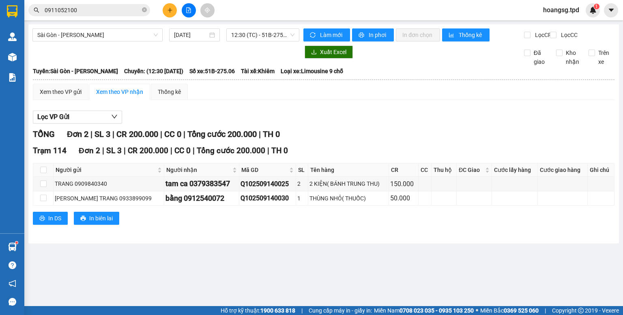
drag, startPoint x: 87, startPoint y: 46, endPoint x: 92, endPoint y: 42, distance: 6.3
click at [87, 41] on div "Sài Gòn - [PERSON_NAME] [DATE] 12:30 (TC) - 51B-275.06" at bounding box center [165, 34] width 267 height 13
click at [96, 38] on span "Sài Gòn - [PERSON_NAME]" at bounding box center [97, 35] width 121 height 12
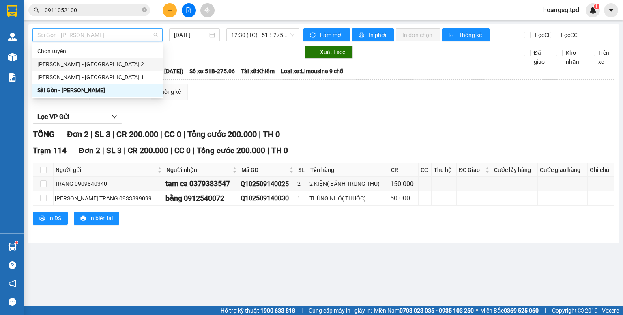
click at [103, 65] on div "[PERSON_NAME] - [GEOGRAPHIC_DATA] 2" at bounding box center [97, 64] width 121 height 9
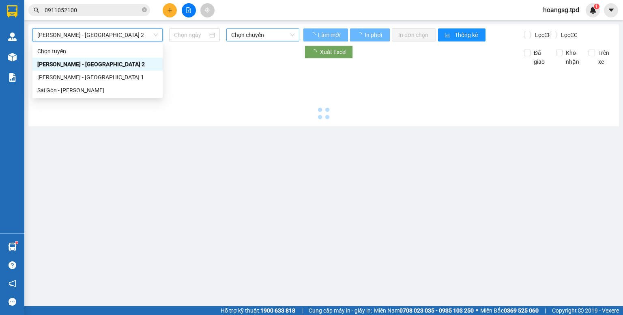
type input "[DATE]"
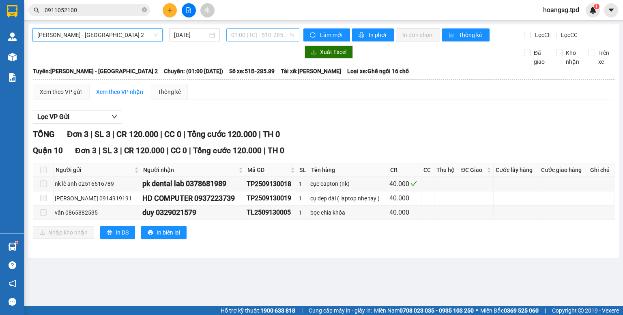
click at [260, 33] on span "01:00 (TC) - 51B-285.89" at bounding box center [263, 35] width 64 height 12
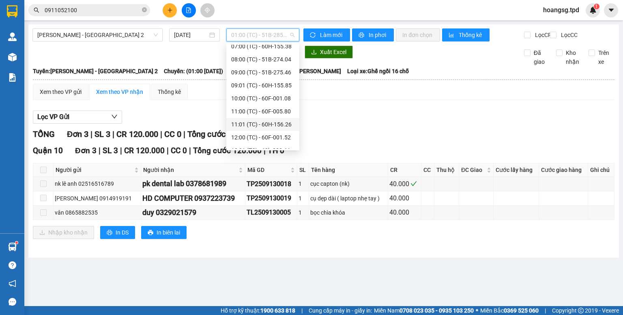
scroll to position [65, 0]
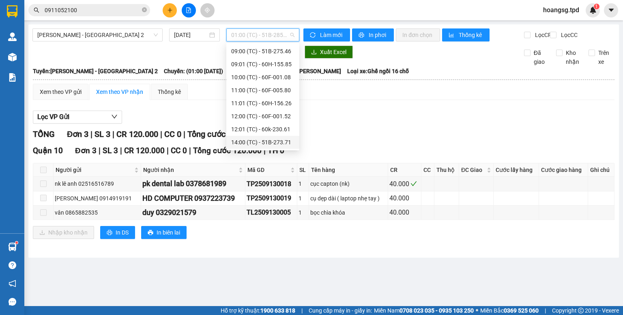
click at [272, 140] on div "14:00 (TC) - 51B-273.71" at bounding box center [262, 142] width 63 height 9
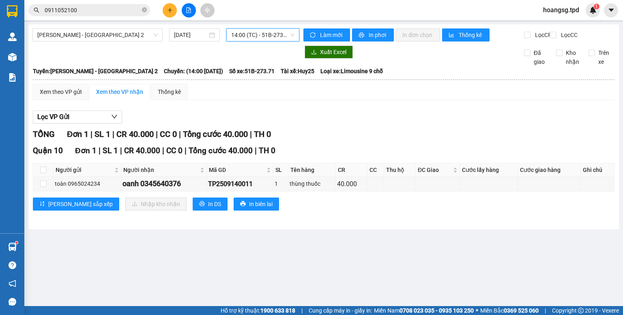
click at [278, 36] on span "14:00 (TC) - 51B-273.71" at bounding box center [263, 35] width 64 height 12
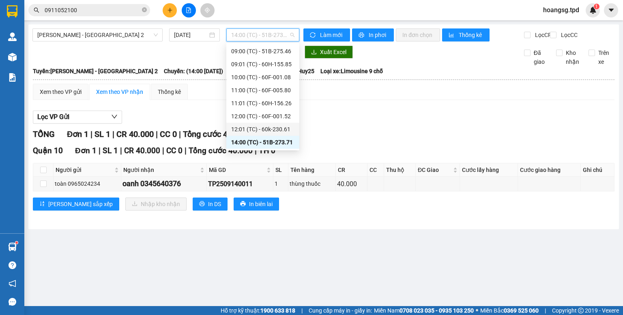
click at [264, 123] on div "12:01 (TC) - 60k-230.61" at bounding box center [262, 129] width 73 height 13
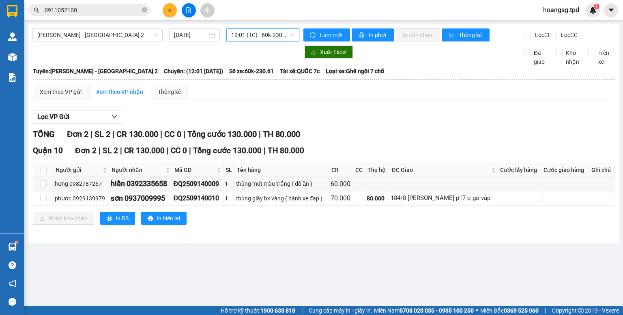
click at [265, 38] on span "12:01 (TC) - 60k-230.61" at bounding box center [263, 35] width 64 height 12
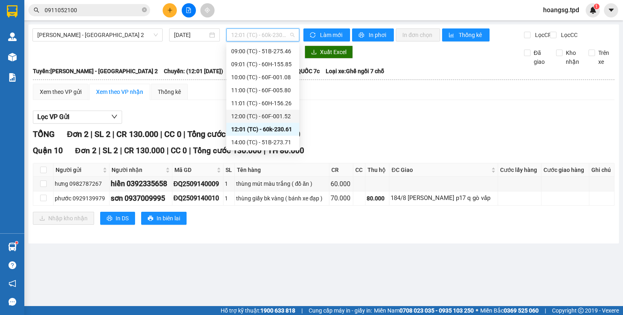
click at [285, 118] on div "12:00 (TC) - 60F-001.52" at bounding box center [262, 116] width 63 height 9
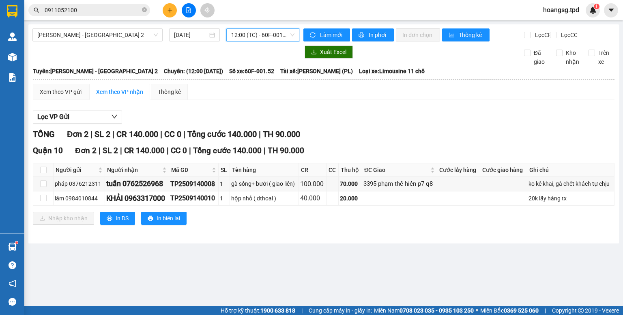
click at [259, 37] on span "12:00 (TC) - 60F-001.52" at bounding box center [263, 35] width 64 height 12
click at [290, 39] on span "12:00 (TC) - 60F-001.52" at bounding box center [263, 35] width 64 height 12
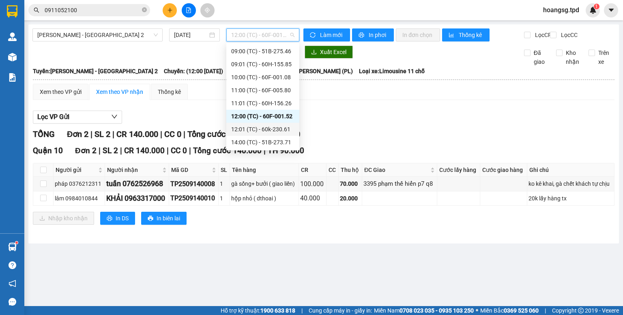
click at [267, 134] on div "12:01 (TC) - 60k-230.61" at bounding box center [262, 129] width 73 height 13
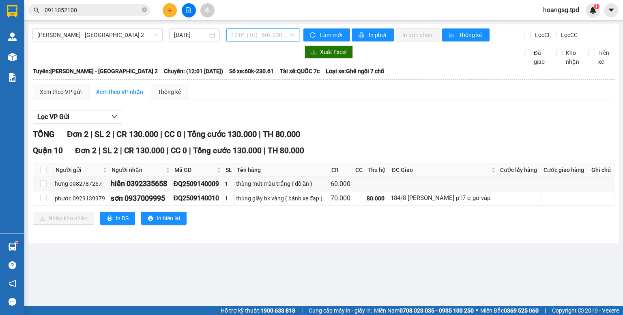
click at [246, 39] on span "12:01 (TC) - 60k-230.61" at bounding box center [263, 35] width 64 height 12
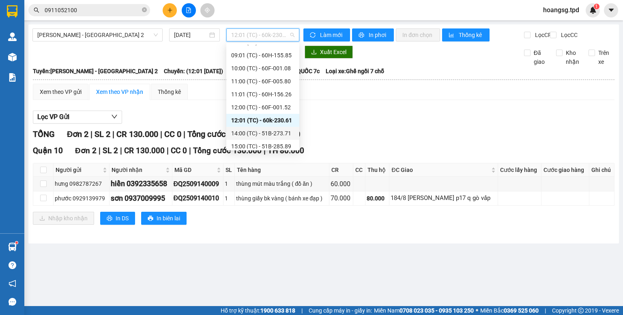
scroll to position [78, 0]
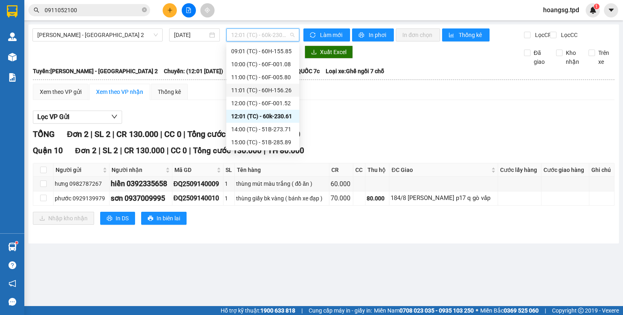
click at [271, 91] on div "11:01 (TC) - 60H-156.26" at bounding box center [262, 90] width 63 height 9
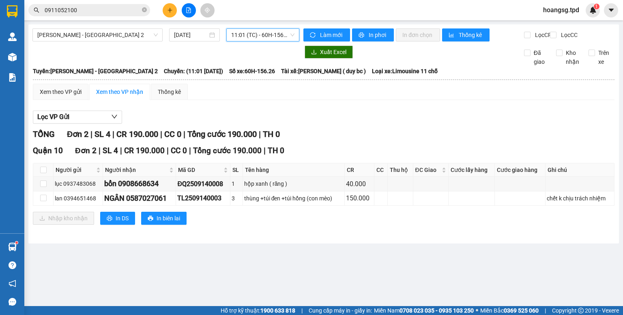
click at [284, 33] on span "11:01 (TC) - 60H-156.26" at bounding box center [263, 35] width 64 height 12
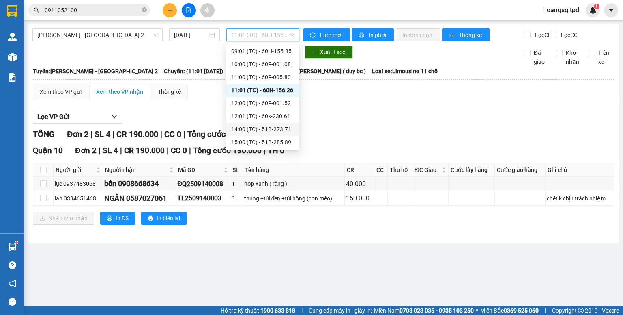
click at [281, 129] on div "14:00 (TC) - 51B-273.71" at bounding box center [262, 129] width 63 height 9
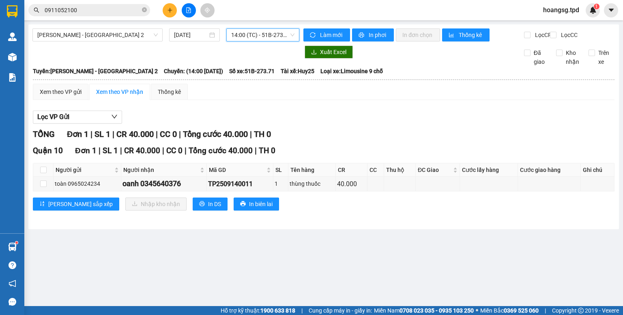
click at [280, 34] on span "14:00 (TC) - 51B-273.71" at bounding box center [263, 35] width 64 height 12
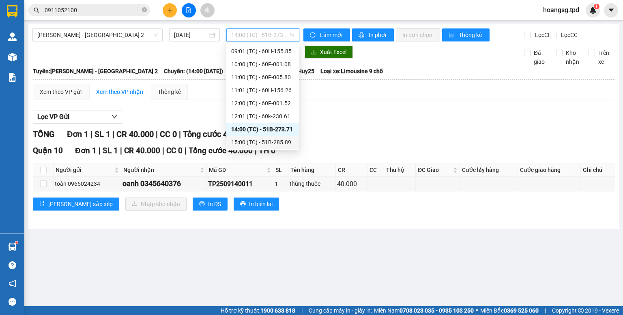
click at [274, 145] on div "15:00 (TC) - 51B-285.89" at bounding box center [262, 142] width 63 height 9
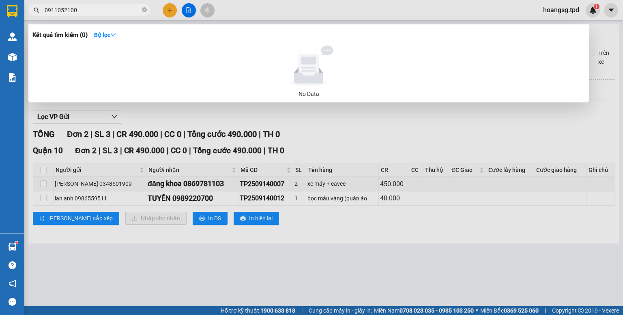
click at [149, 10] on span "0911052100" at bounding box center [89, 10] width 122 height 12
click at [145, 8] on icon "close-circle" at bounding box center [144, 9] width 5 height 5
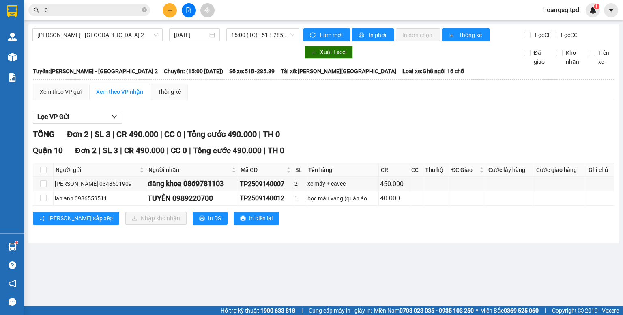
type input "0"
click at [259, 41] on div "[PERSON_NAME] - [GEOGRAPHIC_DATA] 2 [DATE] 15:00 (TC) - 51B-285.89" at bounding box center [165, 34] width 267 height 13
click at [79, 37] on span "[PERSON_NAME] - [GEOGRAPHIC_DATA] 2" at bounding box center [97, 35] width 121 height 12
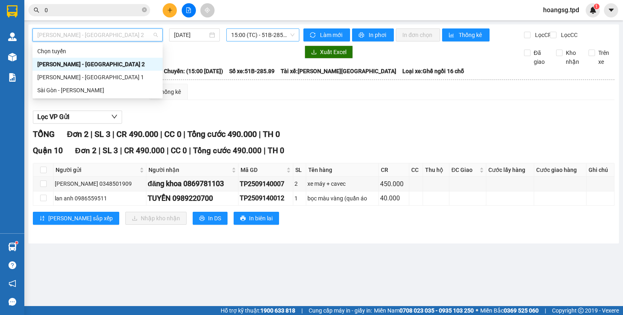
click at [274, 31] on span "15:00 (TC) - 51B-285.89" at bounding box center [263, 35] width 64 height 12
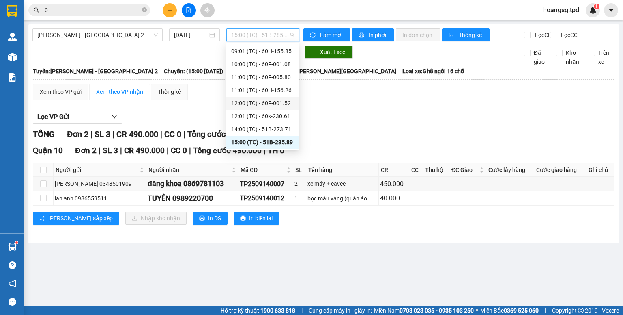
click at [282, 99] on div "12:00 (TC) - 60F-001.52" at bounding box center [262, 103] width 63 height 9
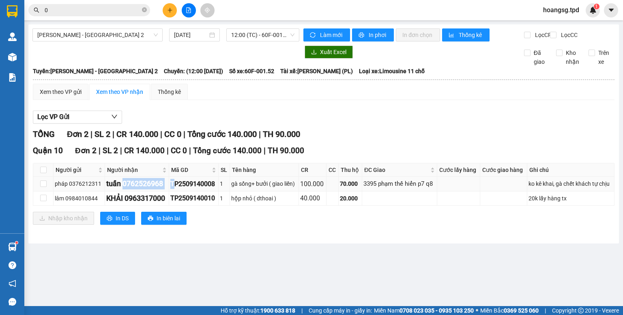
drag, startPoint x: 123, startPoint y: 189, endPoint x: 174, endPoint y: 190, distance: 51.6
click at [174, 190] on tr "pháp 0376212311 tuấn 0762526968 TP2509140008 1 gà sống+ bưởi ( giao liền) 100.0…" at bounding box center [324, 184] width 582 height 14
click at [164, 189] on div "tuấn 0762526968" at bounding box center [136, 183] width 61 height 11
drag, startPoint x: 163, startPoint y: 191, endPoint x: 121, endPoint y: 194, distance: 42.3
click at [121, 189] on div "tuấn 0762526968" at bounding box center [136, 183] width 61 height 11
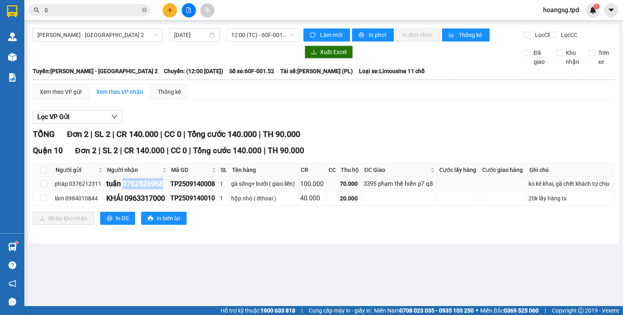
copy div "0762526968"
click at [142, 8] on icon "close-circle" at bounding box center [144, 9] width 5 height 5
paste input "0762526968"
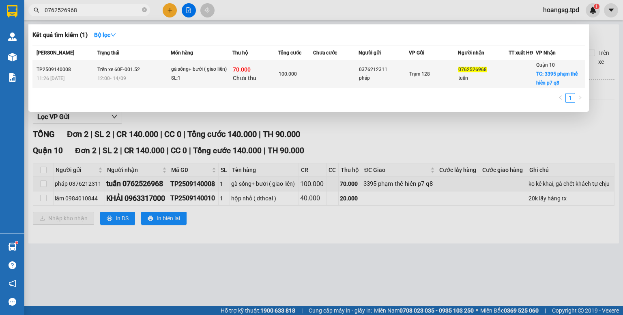
type input "0762526968"
click at [280, 68] on td "100.000" at bounding box center [295, 74] width 35 height 28
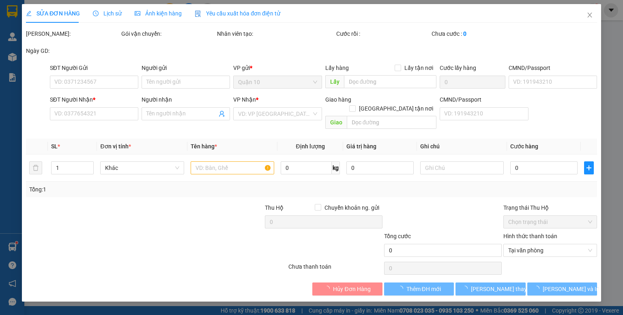
type input "0376212311"
type input "pháp"
type input "0762526968"
type input "tuấn"
checkbox input "true"
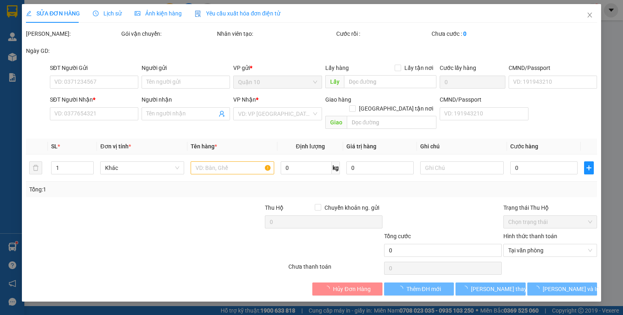
type input "3395 phạm thế hiển p7 q8"
type input "70.000"
type input "100.000"
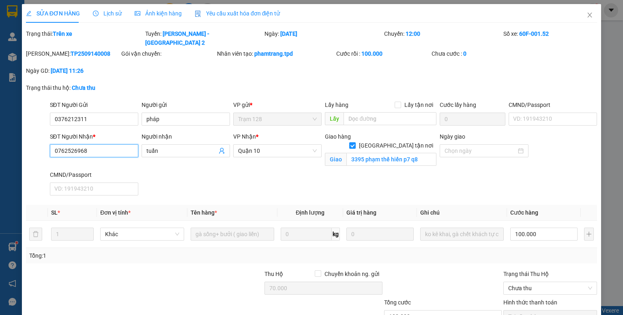
click at [69, 144] on input "0762526968" at bounding box center [94, 150] width 88 height 13
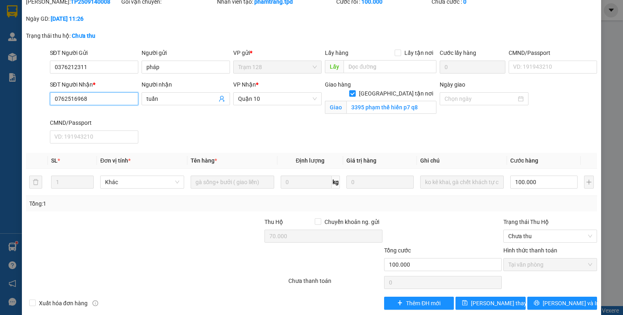
scroll to position [53, 0]
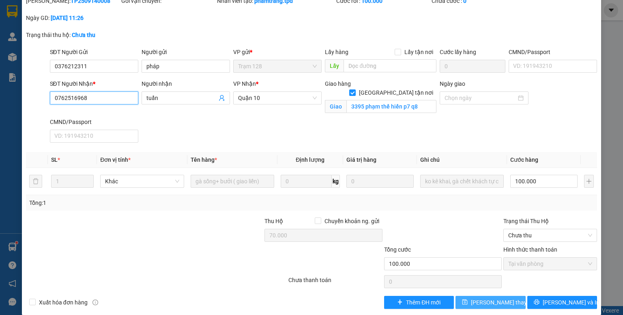
type input "0762516968"
click at [464, 295] on button "[PERSON_NAME] thay đổi" at bounding box center [491, 301] width 70 height 13
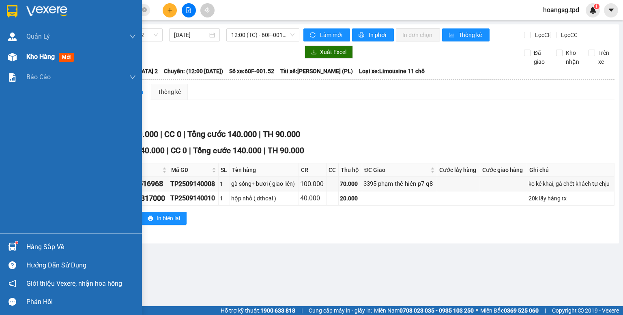
click at [35, 55] on span "Kho hàng" at bounding box center [40, 57] width 28 height 8
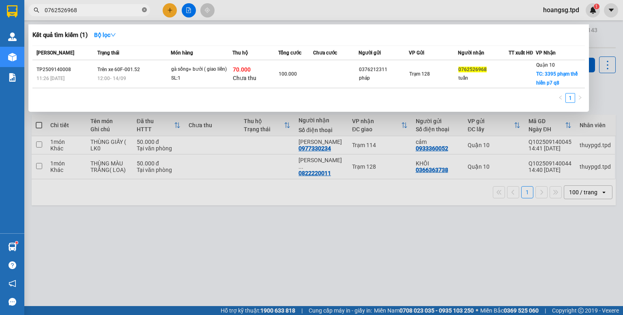
click at [146, 13] on span at bounding box center [144, 10] width 5 height 8
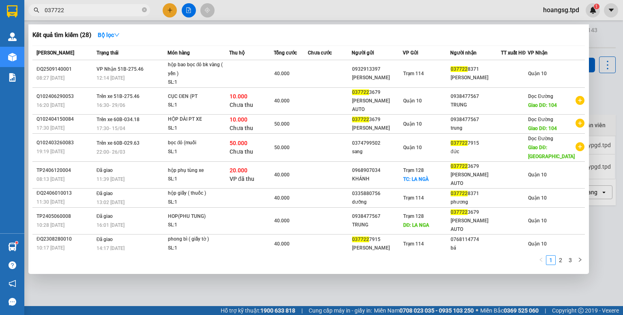
type input "037722"
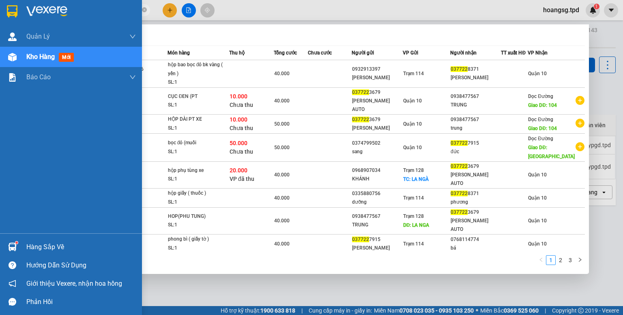
click at [52, 241] on div "Hàng sắp về" at bounding box center [81, 247] width 110 height 12
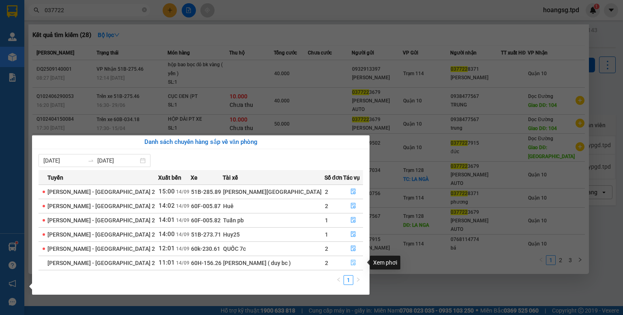
click at [351, 261] on icon "file-done" at bounding box center [353, 263] width 5 height 6
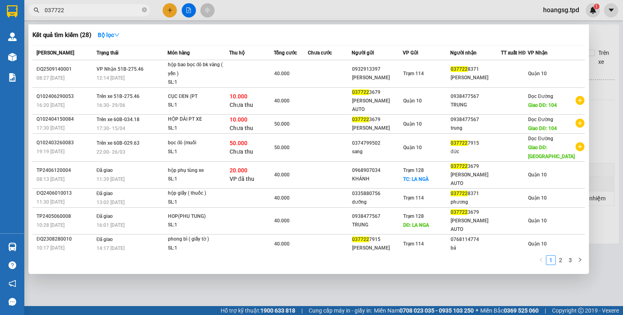
click at [263, 276] on div at bounding box center [311, 157] width 623 height 315
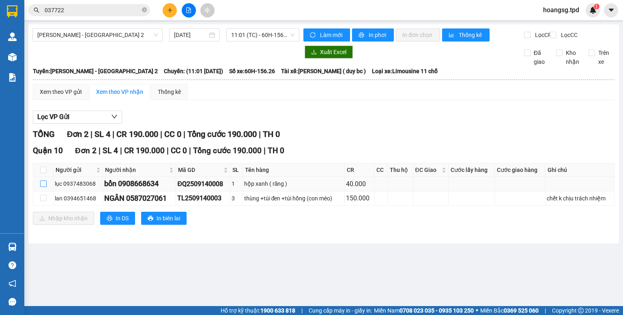
click at [43, 187] on input "checkbox" at bounding box center [43, 183] width 6 height 6
checkbox input "true"
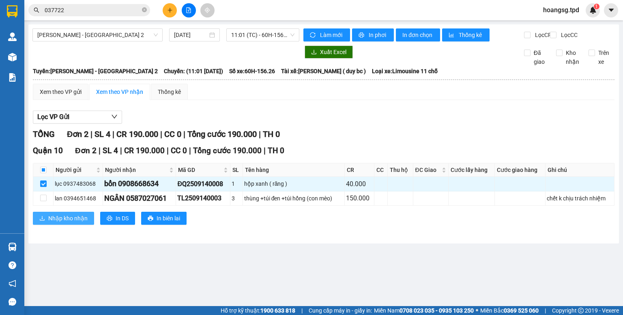
click at [65, 220] on span "Nhập kho nhận" at bounding box center [67, 217] width 39 height 9
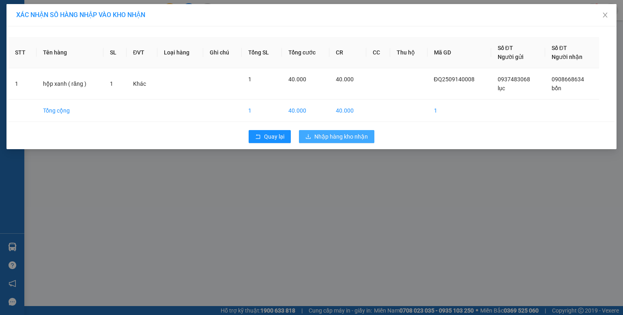
click at [354, 140] on button "Nhập hàng kho nhận" at bounding box center [336, 136] width 75 height 13
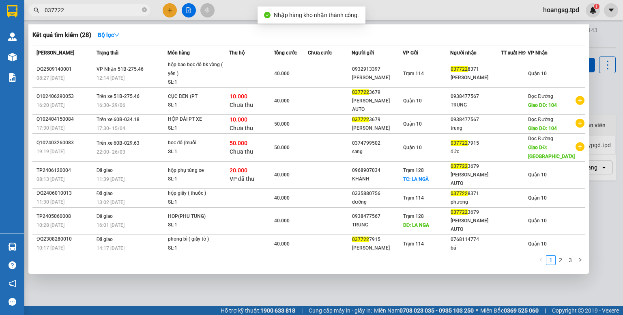
click at [88, 7] on input "037722" at bounding box center [93, 10] width 96 height 9
click at [191, 15] on div at bounding box center [311, 157] width 623 height 315
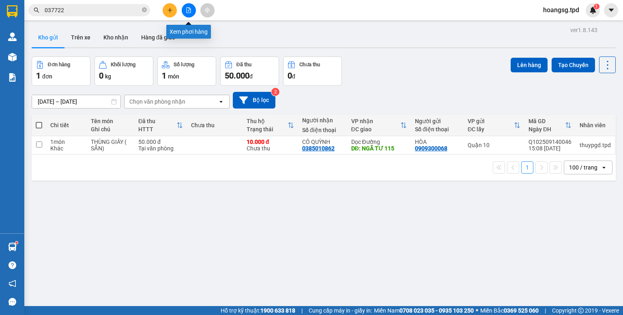
click at [191, 15] on button at bounding box center [189, 10] width 14 height 14
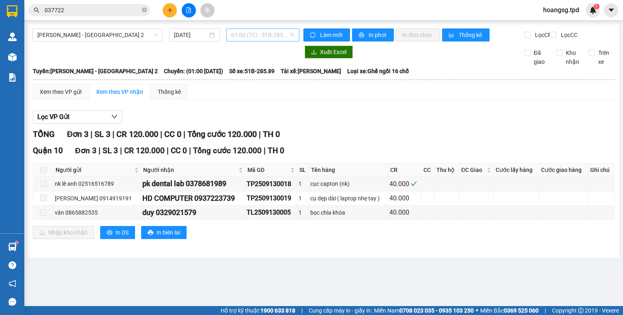
click at [261, 38] on span "01:00 (TC) - 51B-285.89" at bounding box center [263, 35] width 64 height 12
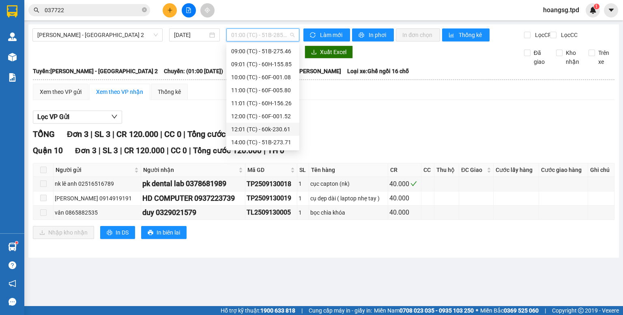
scroll to position [104, 0]
click at [281, 98] on div "14:00 (TC) - 51B-273.71" at bounding box center [262, 103] width 73 height 13
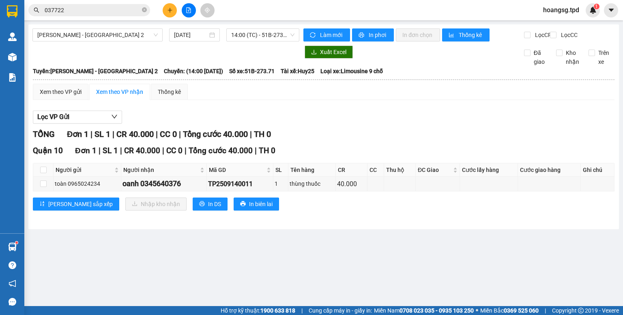
click at [297, 51] on div "Phương Lâm - [GEOGRAPHIC_DATA] 2 [DATE] 14:00 (TC) - 51B-273.71 Làm mới In phơi…" at bounding box center [323, 126] width 591 height 205
click at [288, 41] on span "14:00 (TC) - 51B-273.71" at bounding box center [263, 35] width 64 height 12
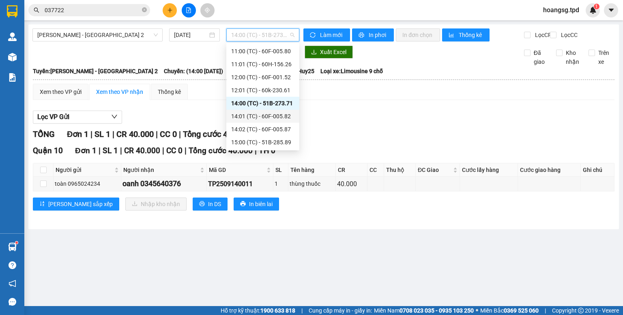
click at [276, 112] on div "14:01 (TC) - 60F-005.82" at bounding box center [262, 116] width 63 height 9
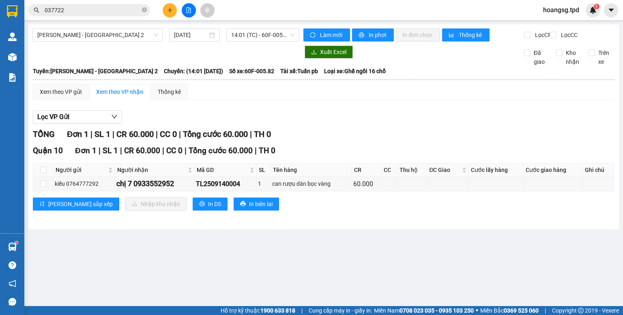
click at [287, 41] on div "[PERSON_NAME] - [GEOGRAPHIC_DATA] 2 [DATE] 14:01 (TC) - 60F-005.82" at bounding box center [165, 34] width 267 height 13
click at [285, 35] on span "14:01 (TC) - 60F-005.82" at bounding box center [263, 35] width 64 height 12
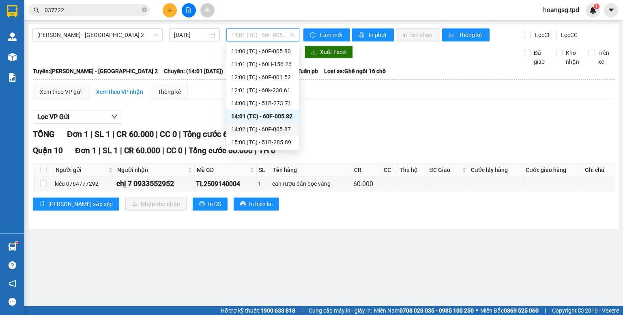
click at [282, 127] on div "14:02 (TC) - 60F-005.87" at bounding box center [262, 129] width 63 height 9
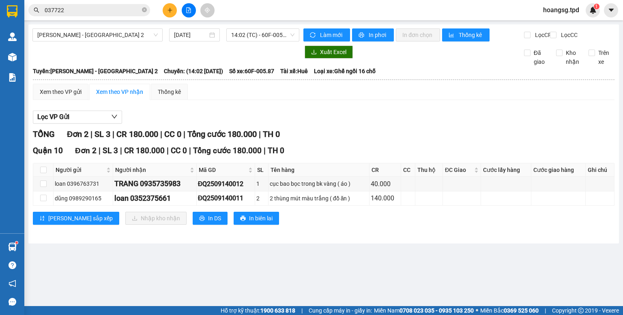
click at [275, 41] on div "[PERSON_NAME] - [GEOGRAPHIC_DATA] 2 [DATE] 14:02 (TC) - 60F-005.87" at bounding box center [165, 34] width 267 height 13
click at [272, 36] on span "14:02 (TC) - 60F-005.87" at bounding box center [263, 35] width 64 height 12
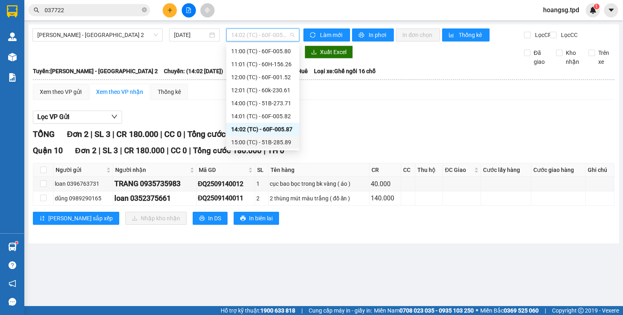
click at [263, 144] on div "15:00 (TC) - 51B-285.89" at bounding box center [262, 142] width 63 height 9
